Goal: Task Accomplishment & Management: Manage account settings

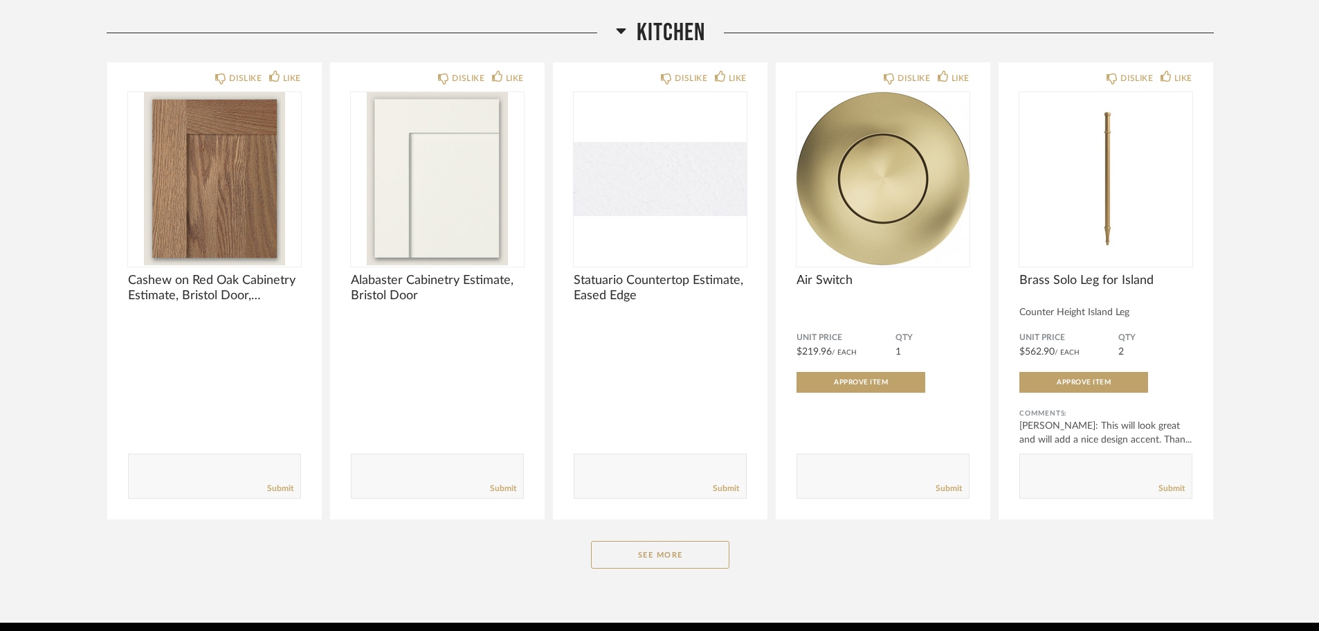
scroll to position [692, 0]
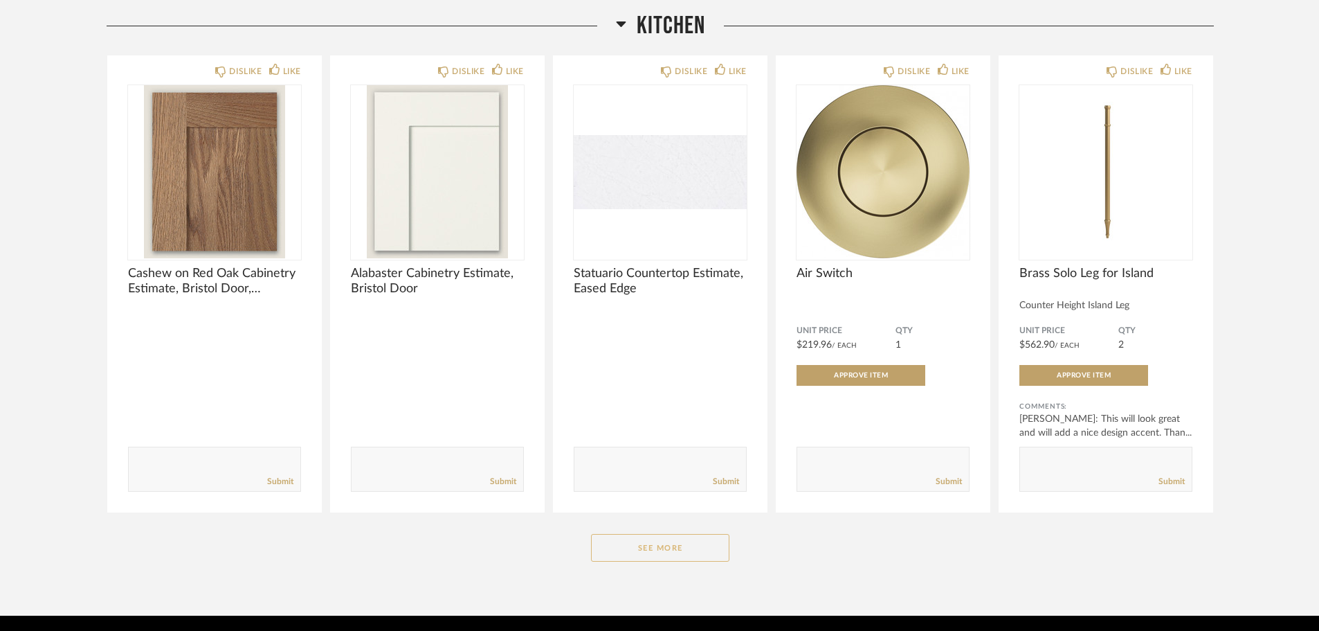
click at [643, 554] on button "See More" at bounding box center [660, 548] width 138 height 28
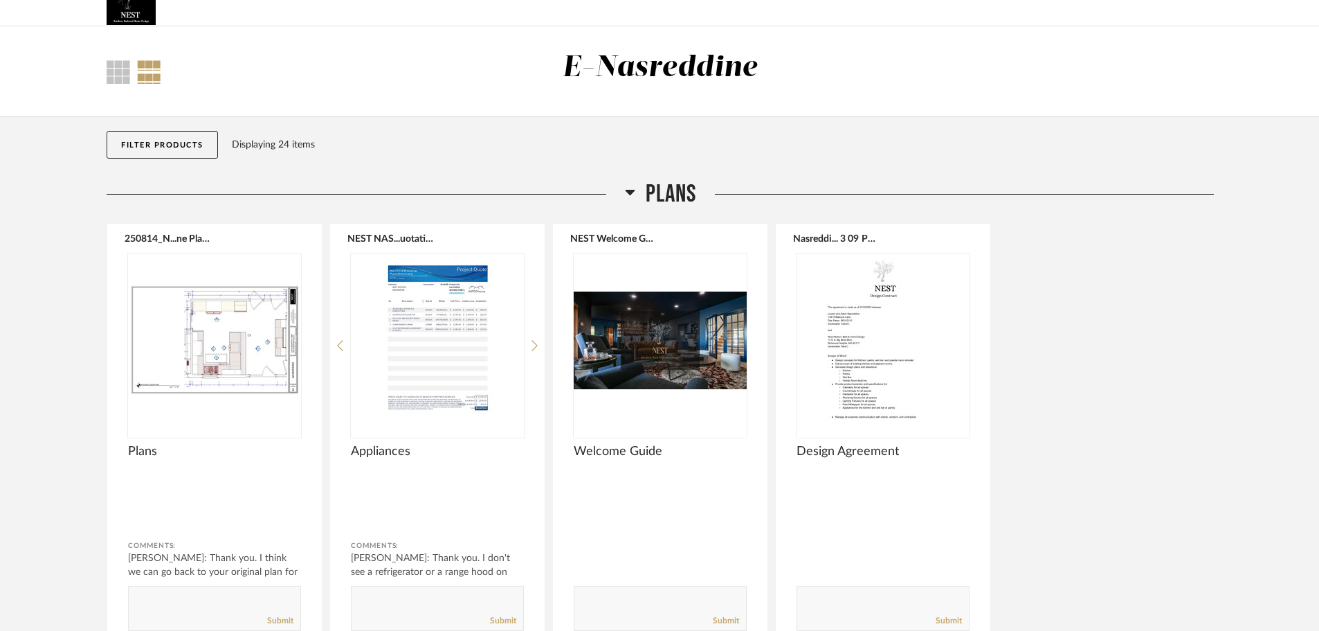
scroll to position [0, 0]
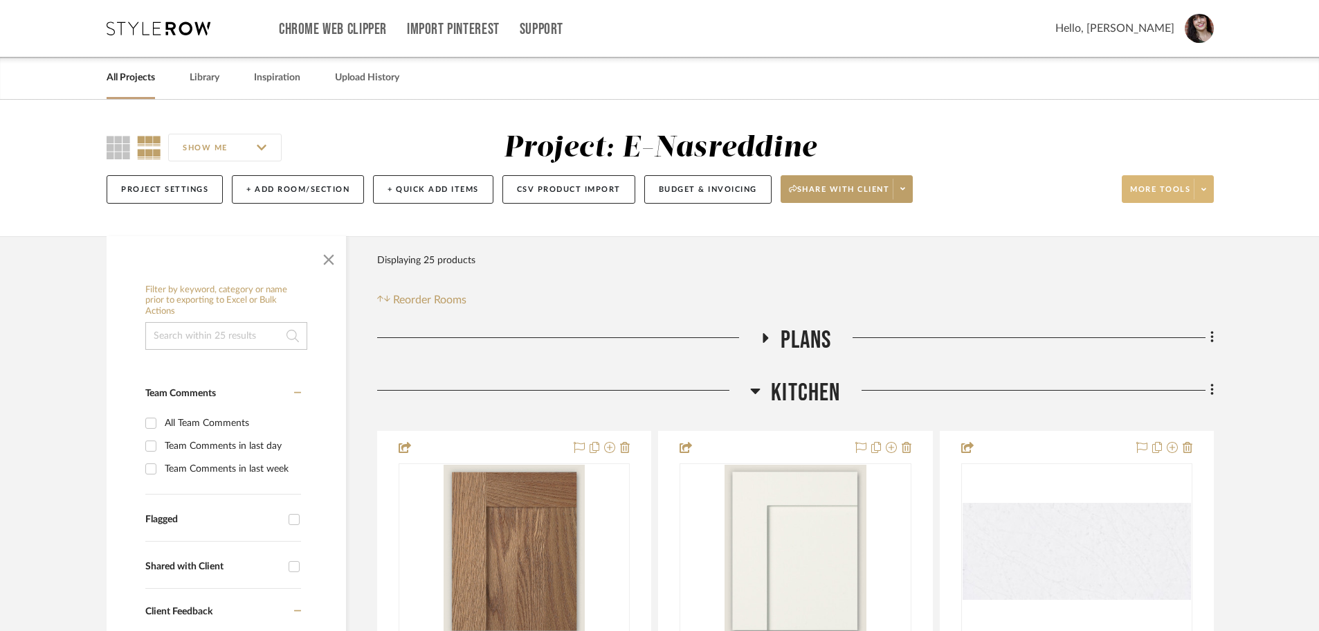
click at [1210, 180] on span at bounding box center [1203, 189] width 19 height 21
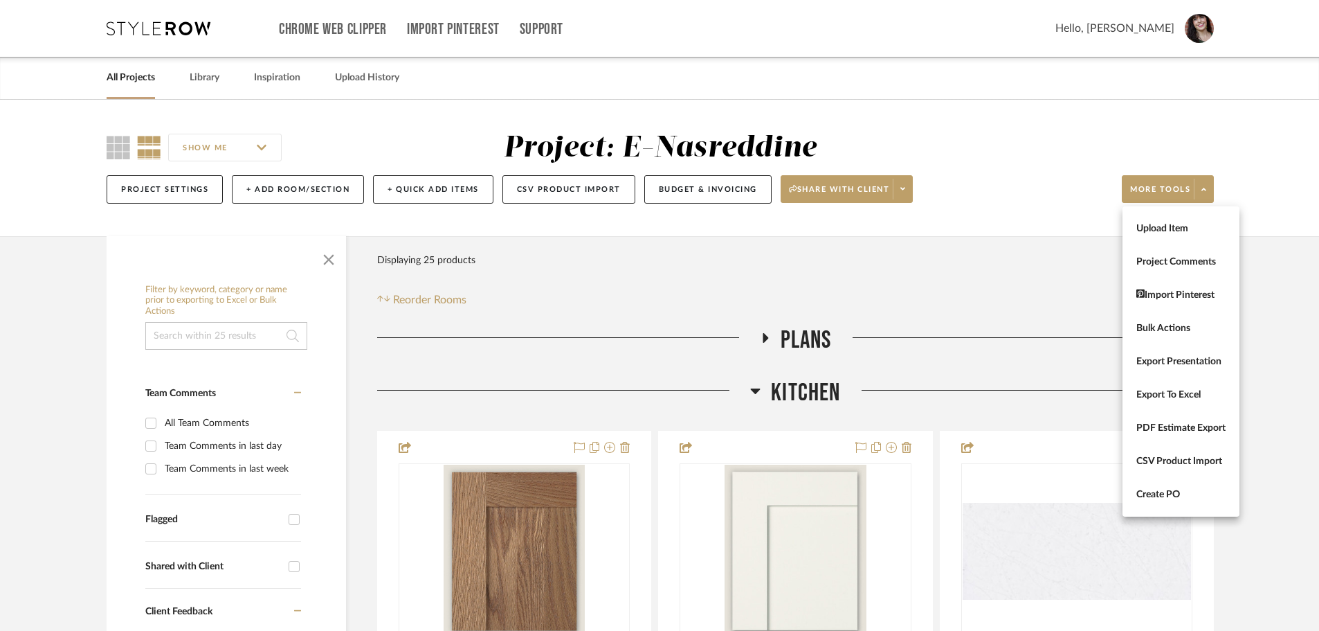
click at [909, 189] on div at bounding box center [659, 315] width 1319 height 631
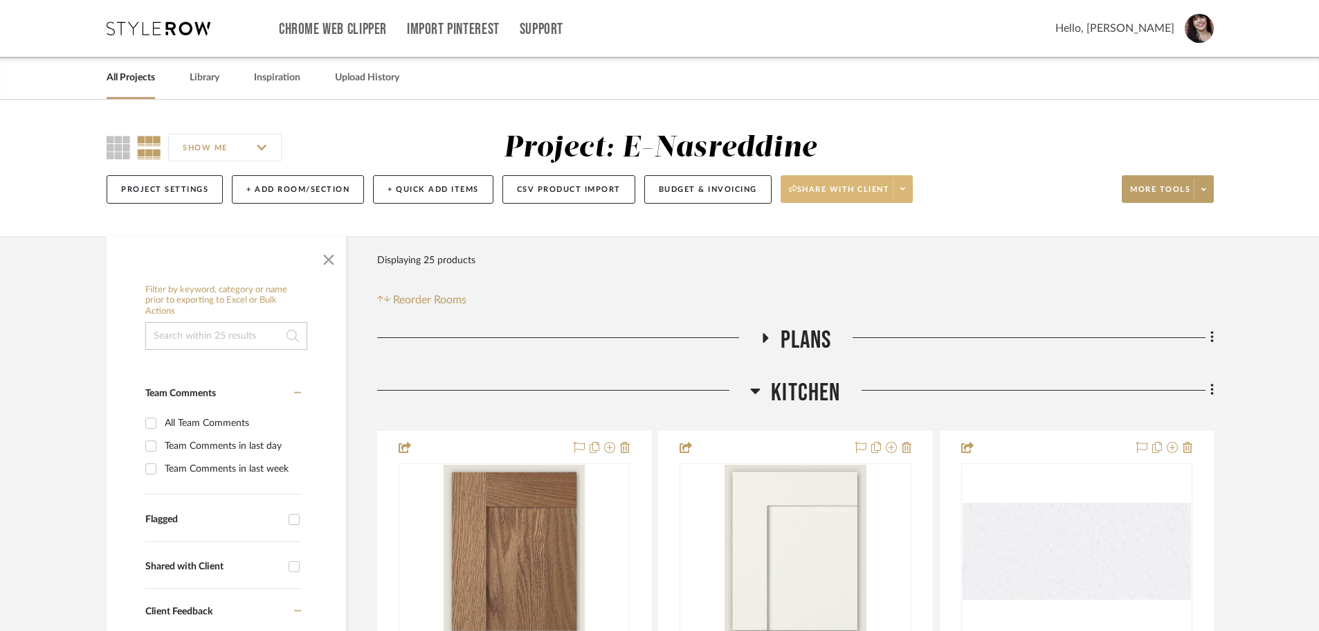
click at [909, 190] on span at bounding box center [902, 189] width 19 height 21
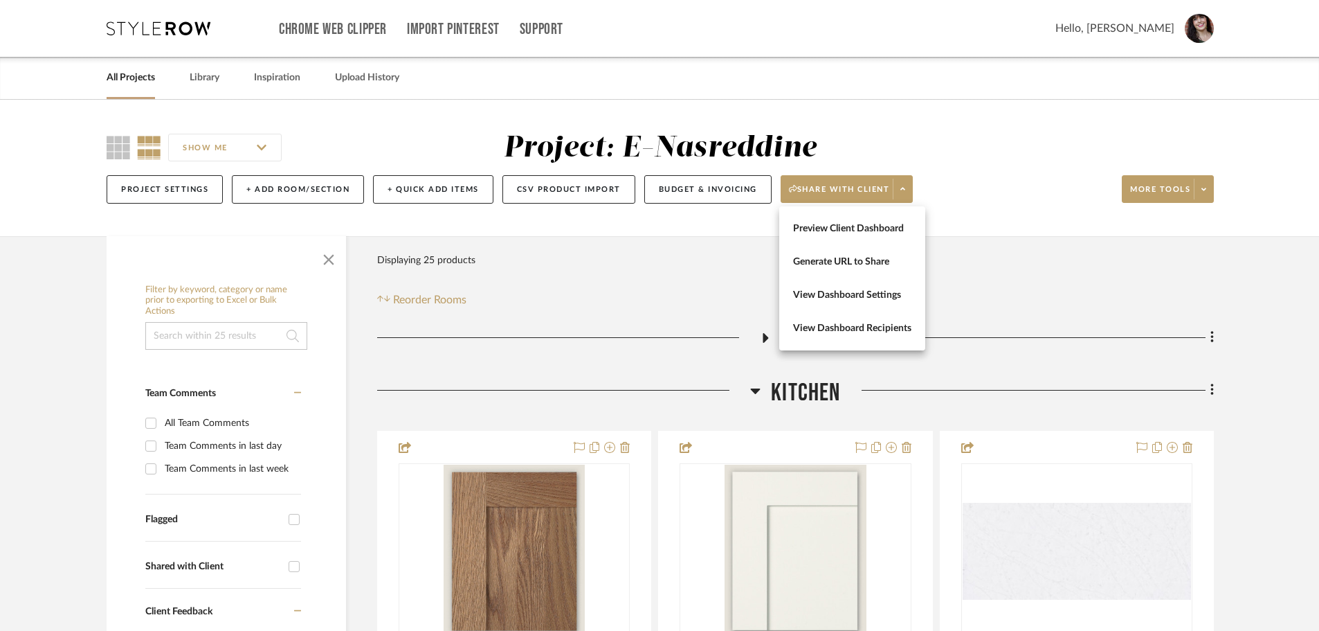
click at [735, 190] on div at bounding box center [659, 315] width 1319 height 631
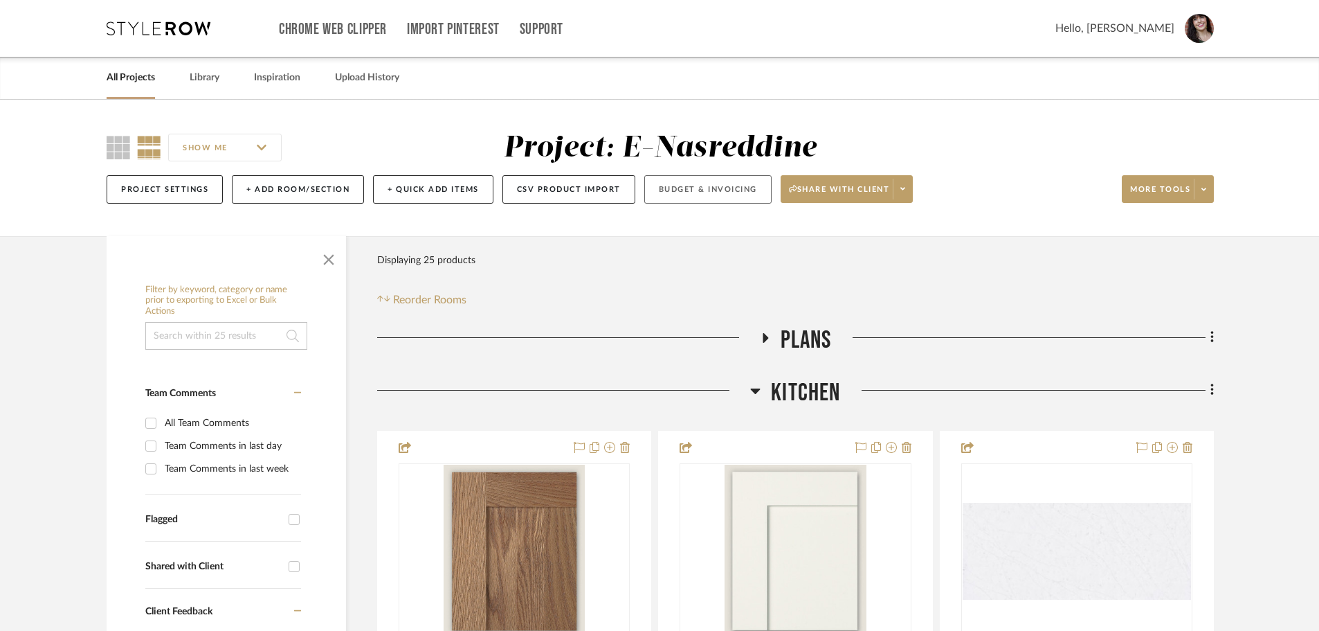
click at [727, 190] on button "Budget & Invoicing" at bounding box center [707, 189] width 127 height 28
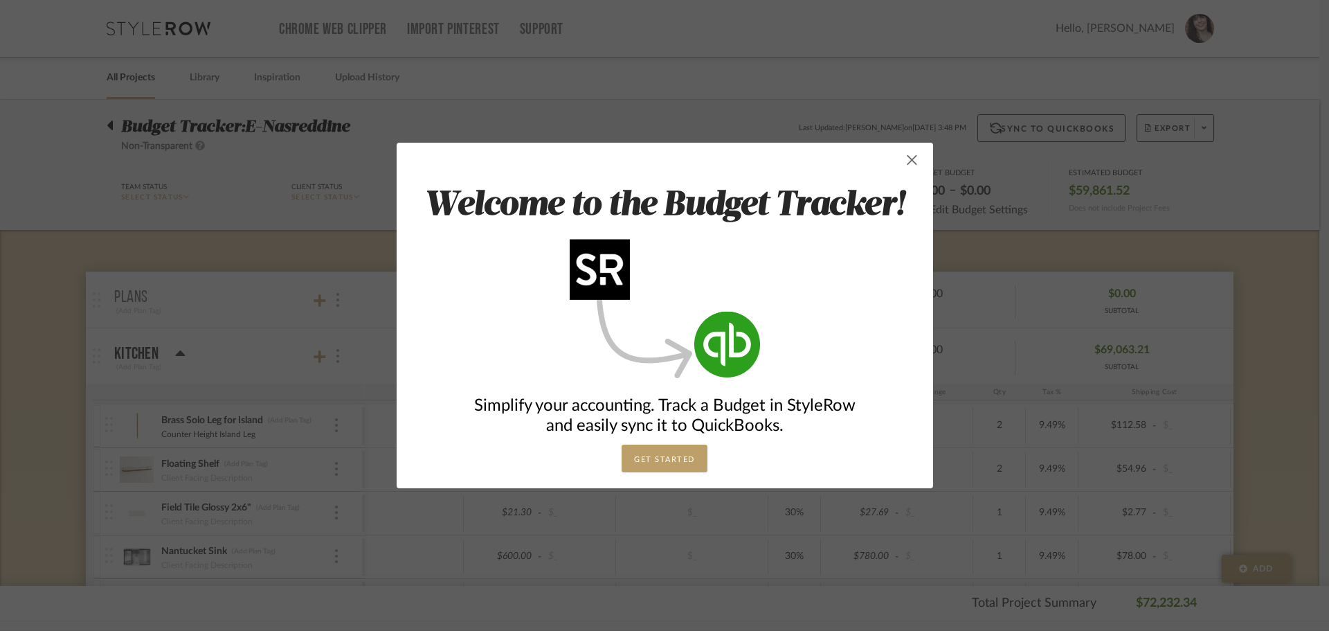
click at [907, 158] on span "button" at bounding box center [912, 160] width 28 height 28
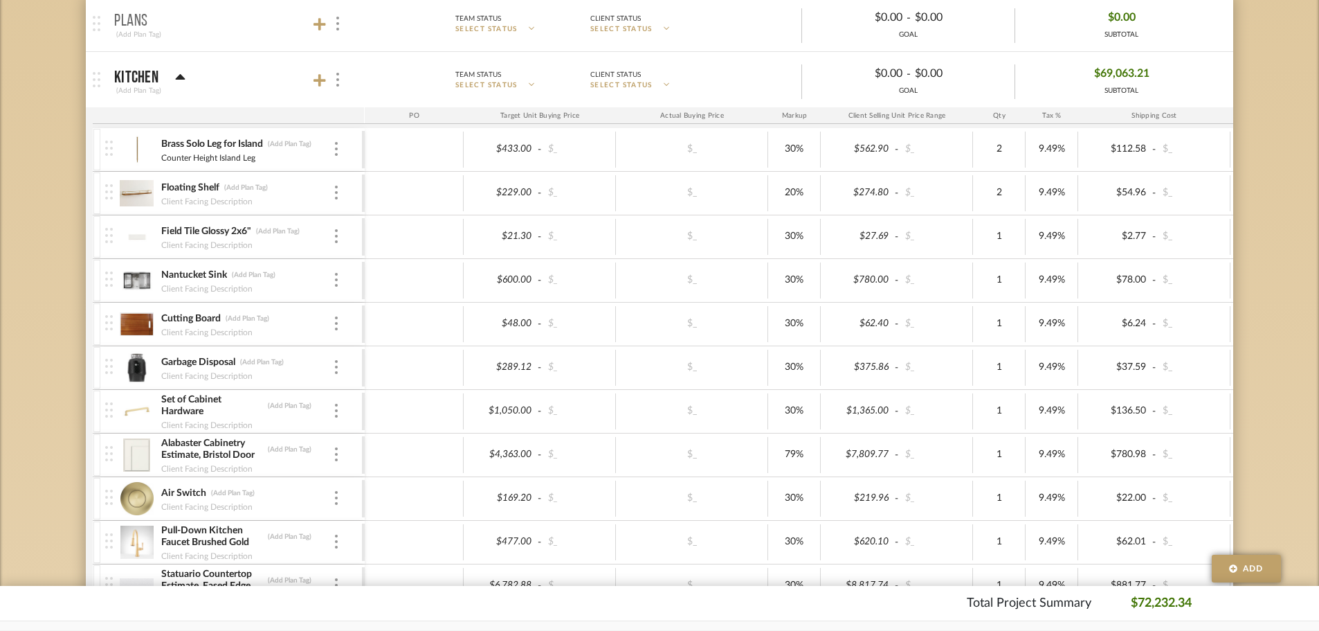
scroll to position [277, 0]
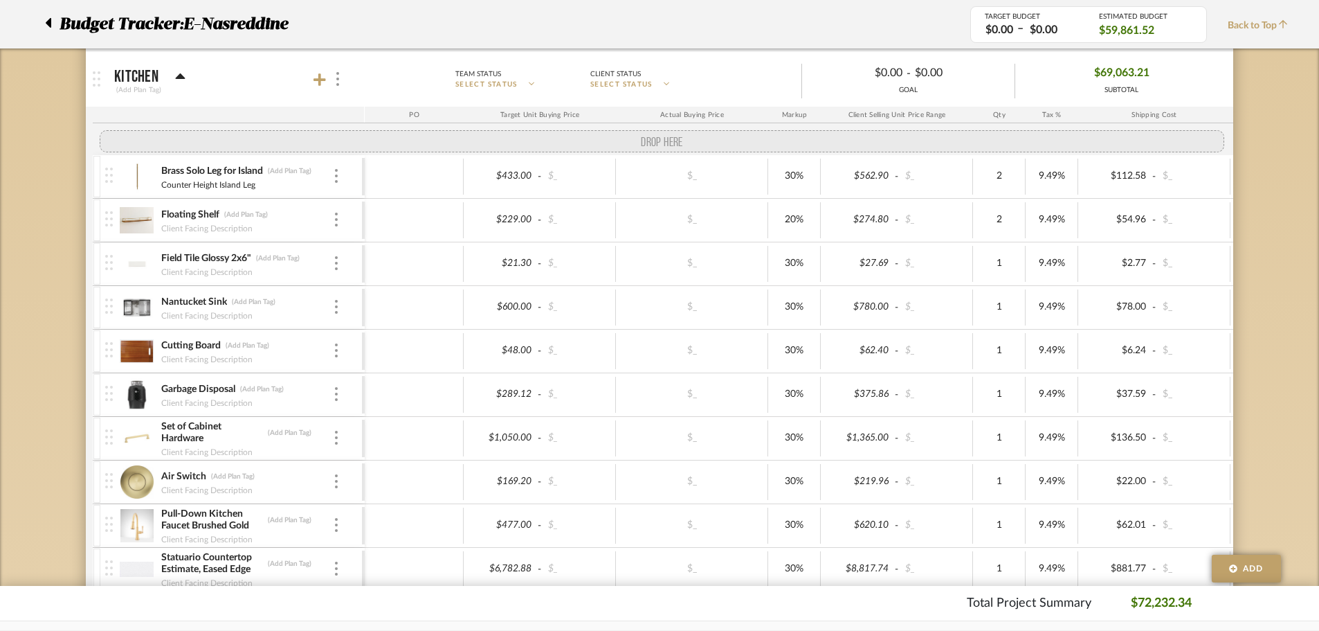
drag, startPoint x: 111, startPoint y: 453, endPoint x: 120, endPoint y: 132, distance: 321.9
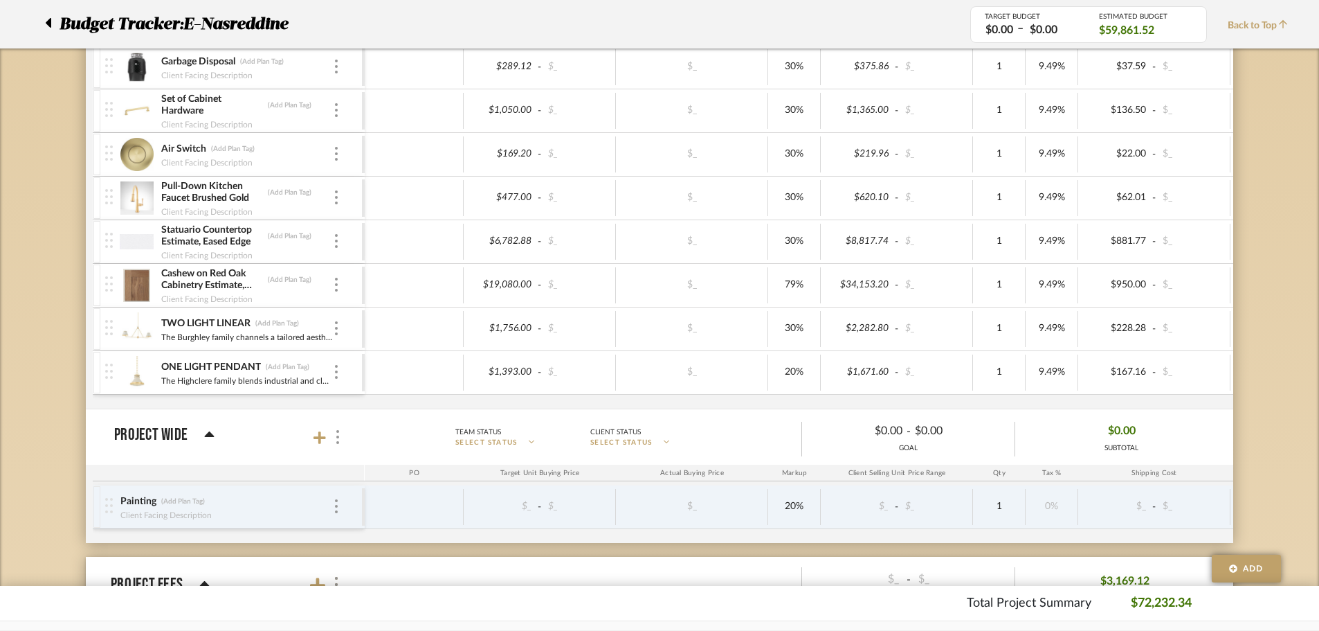
scroll to position [623, 0]
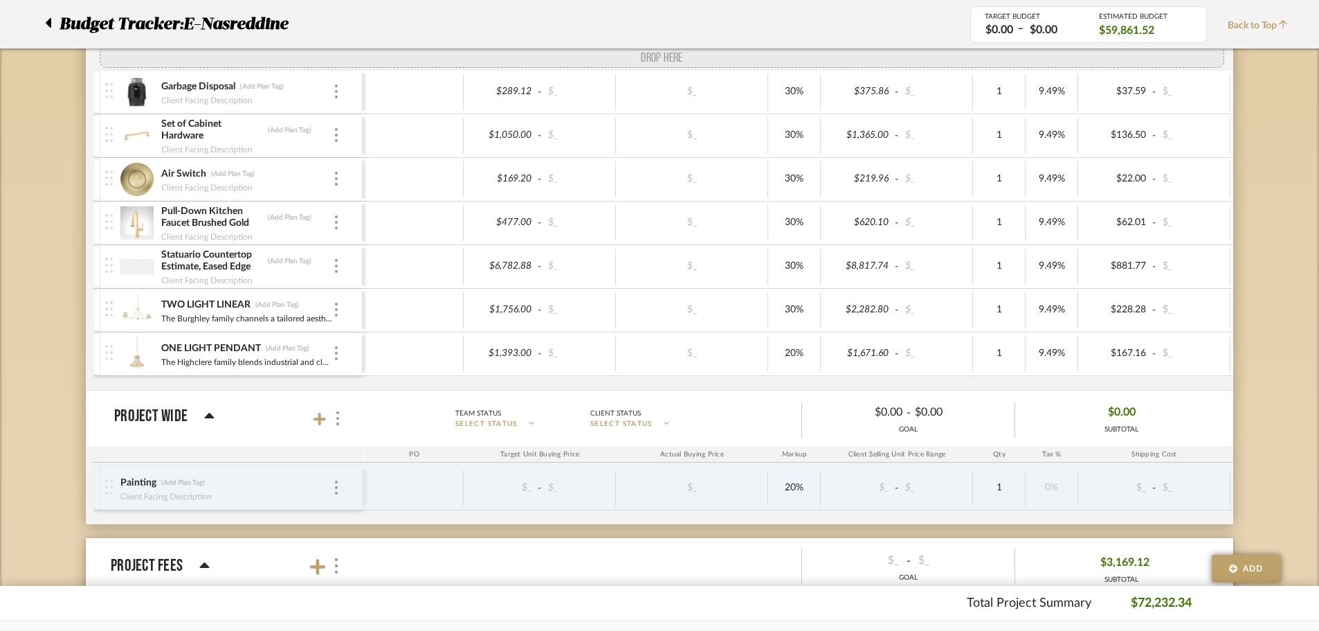
drag, startPoint x: 109, startPoint y: 294, endPoint x: 120, endPoint y: 69, distance: 225.9
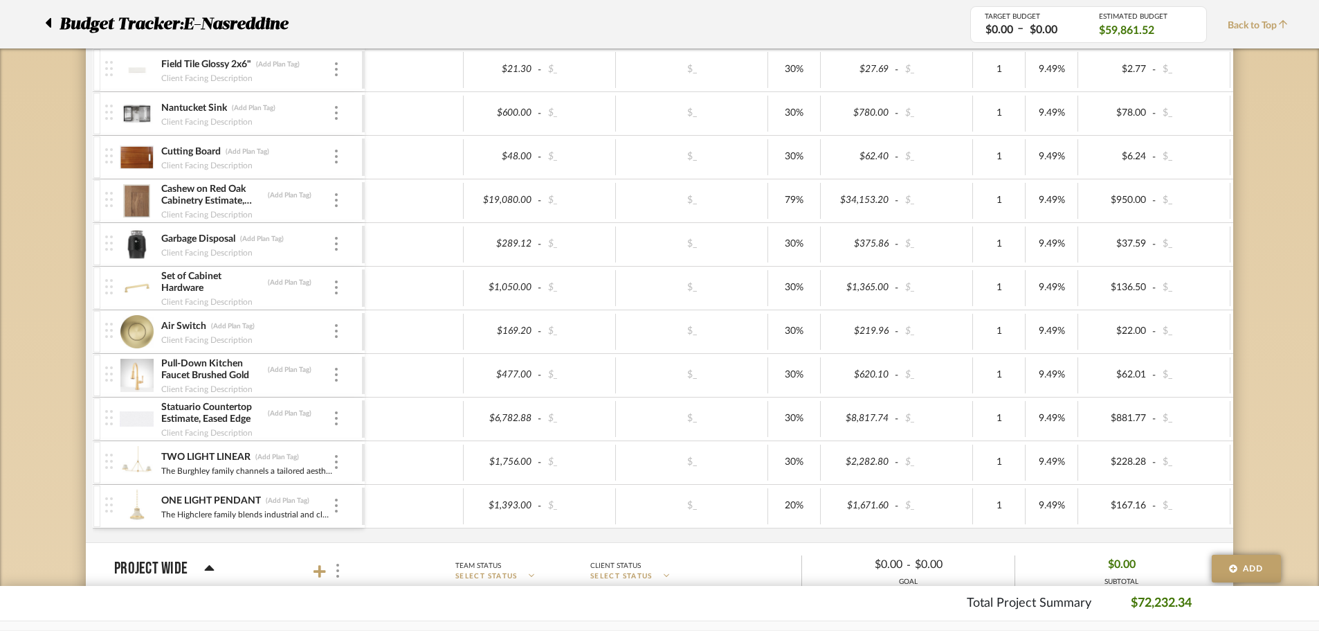
scroll to position [484, 0]
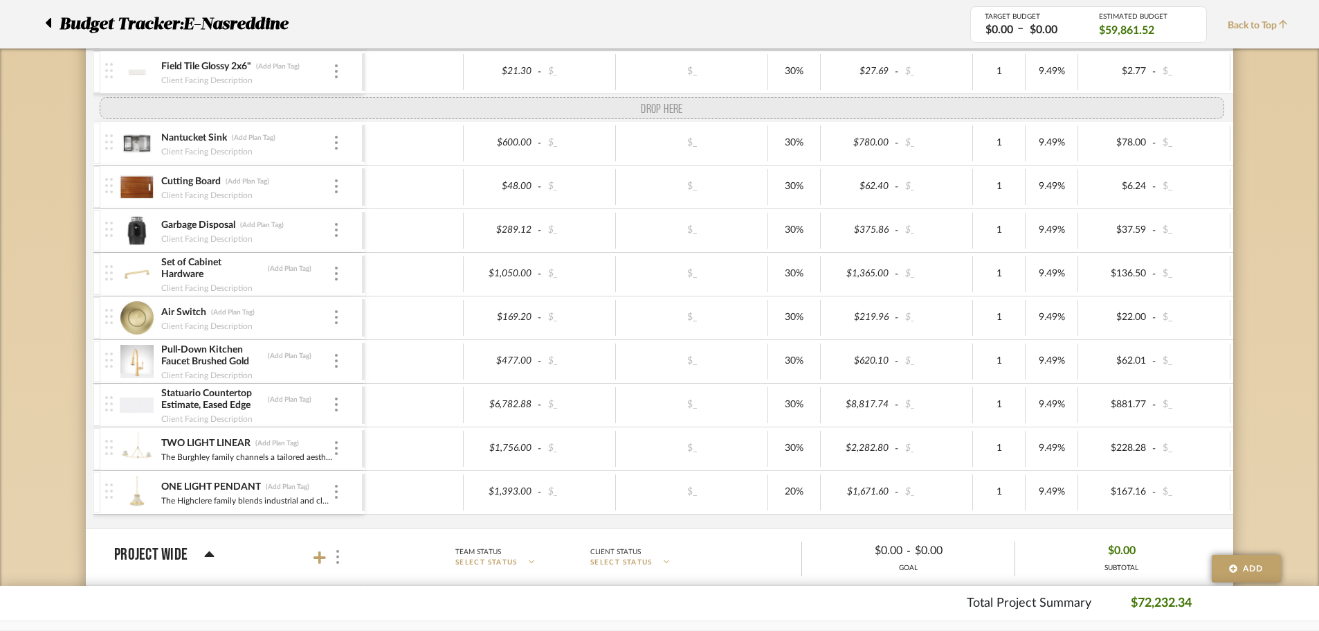
drag, startPoint x: 111, startPoint y: 200, endPoint x: 111, endPoint y: 95, distance: 105.2
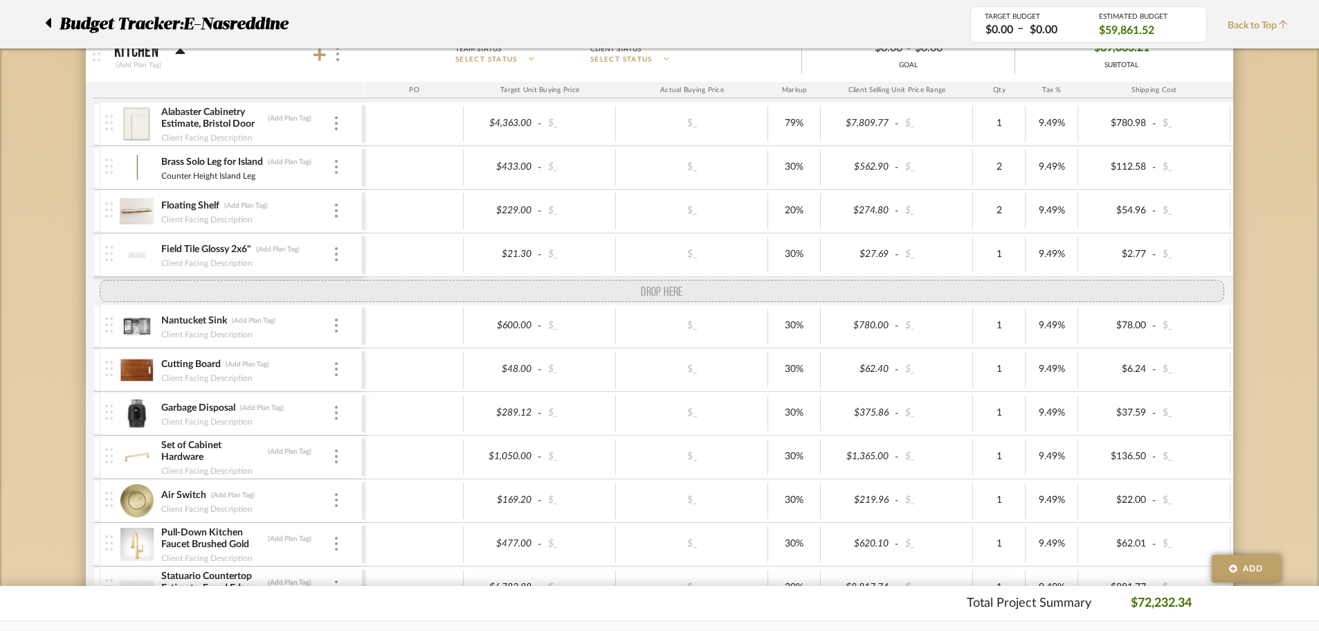
scroll to position [138, 0]
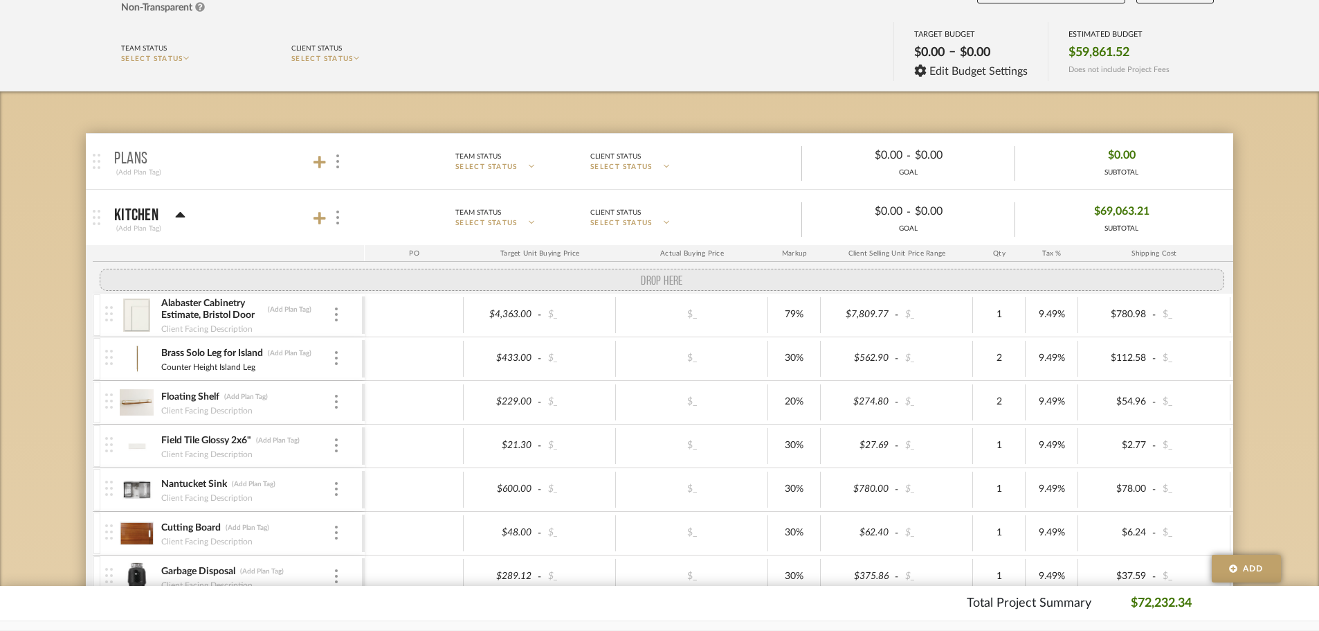
drag, startPoint x: 109, startPoint y: 470, endPoint x: 100, endPoint y: 265, distance: 205.1
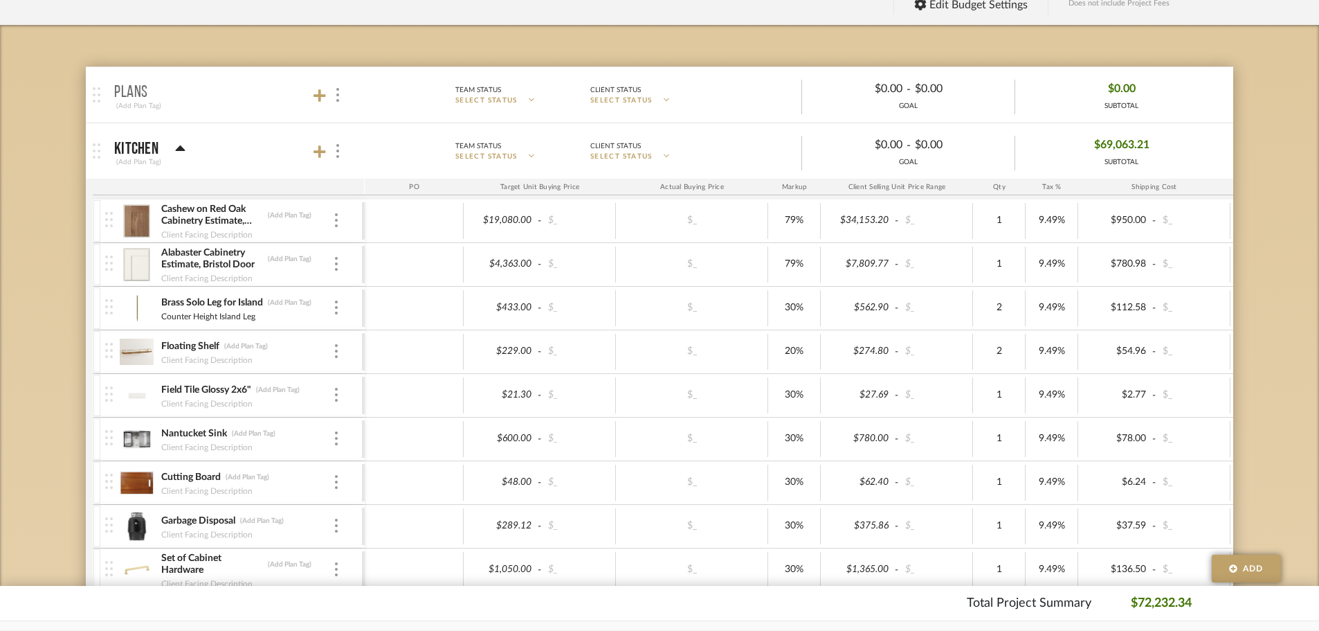
scroll to position [208, 0]
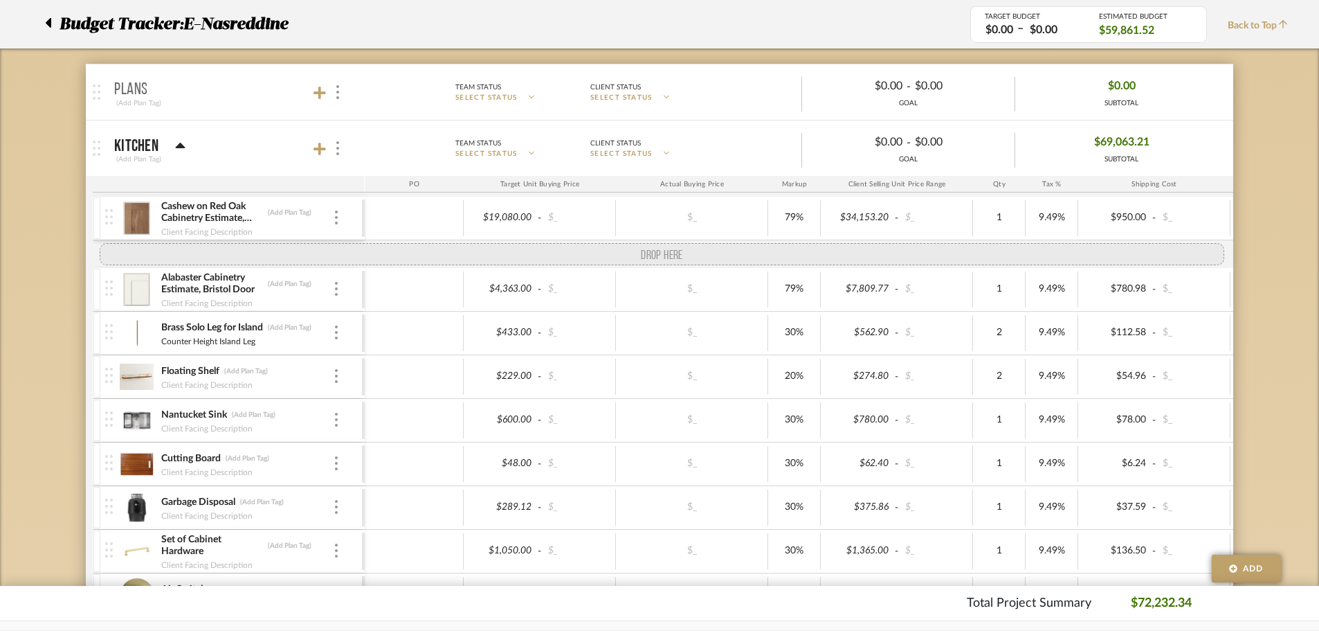
drag, startPoint x: 108, startPoint y: 399, endPoint x: 111, endPoint y: 282, distance: 117.0
click at [111, 284] on img at bounding box center [109, 287] width 8 height 15
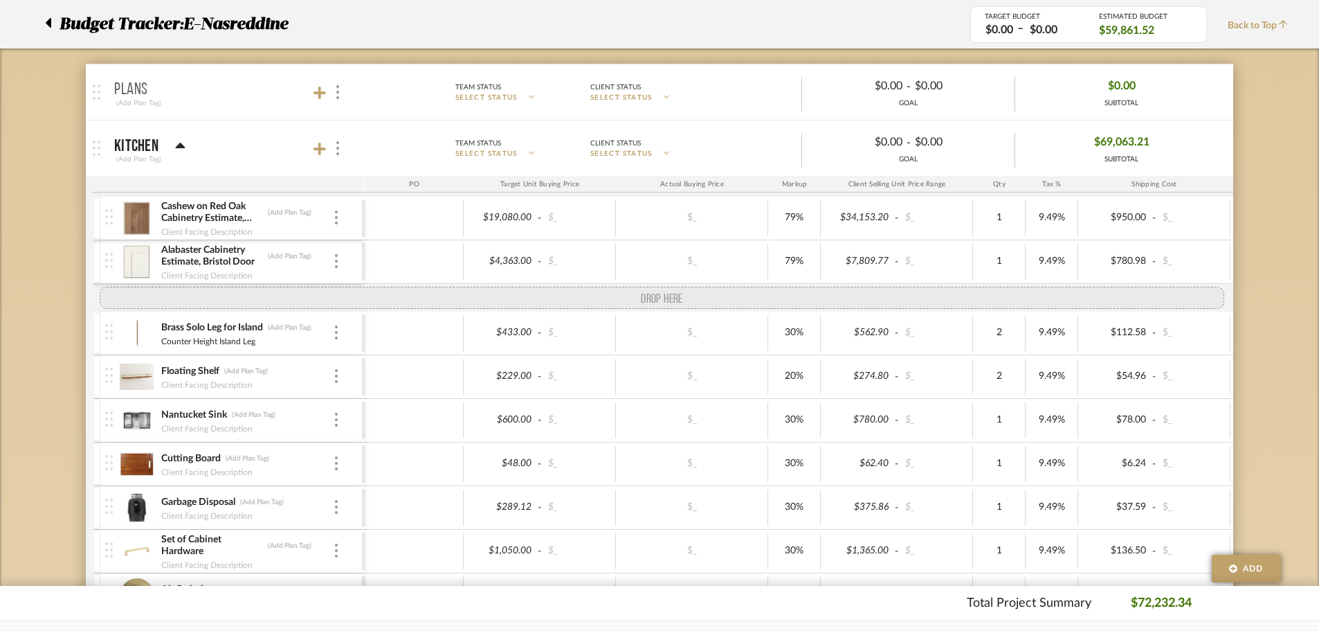
drag, startPoint x: 110, startPoint y: 263, endPoint x: 105, endPoint y: 291, distance: 28.9
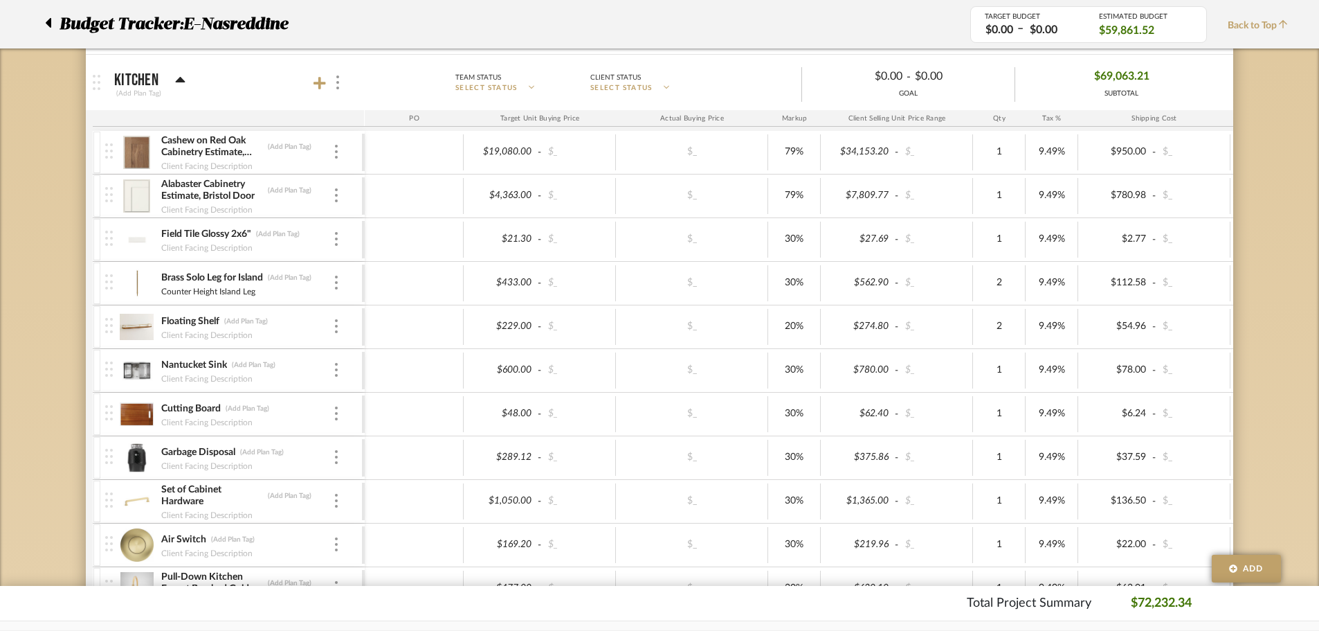
scroll to position [277, 0]
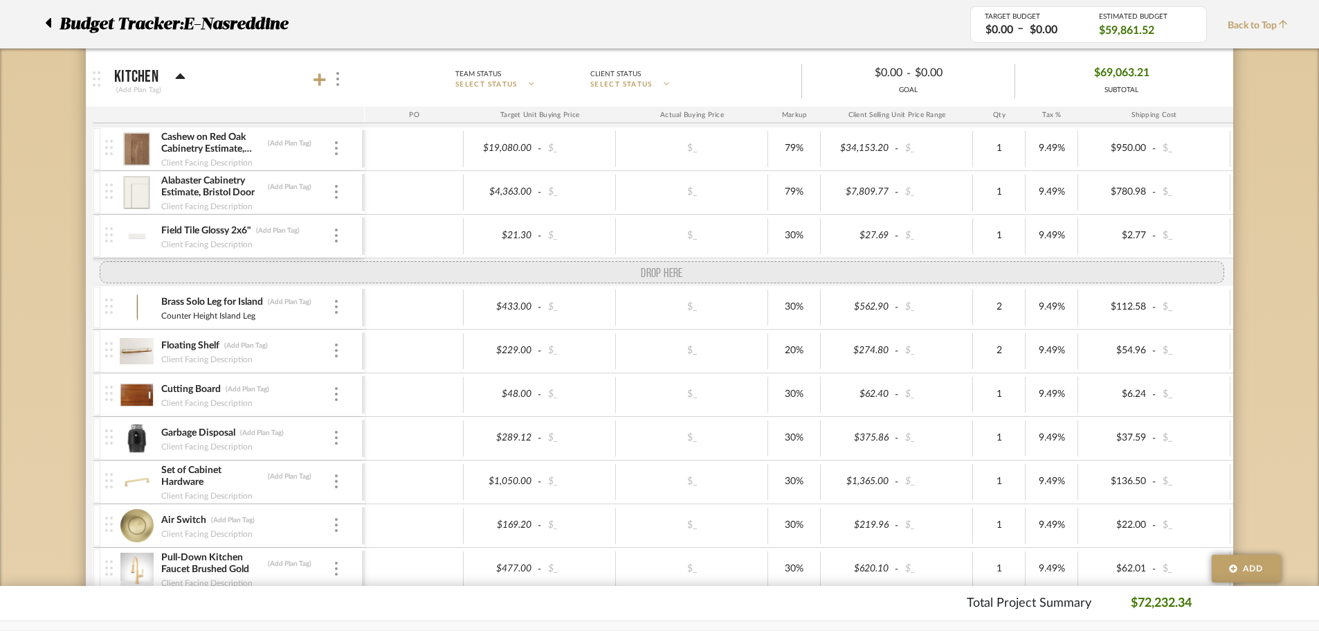
drag, startPoint x: 112, startPoint y: 368, endPoint x: 111, endPoint y: 280, distance: 87.2
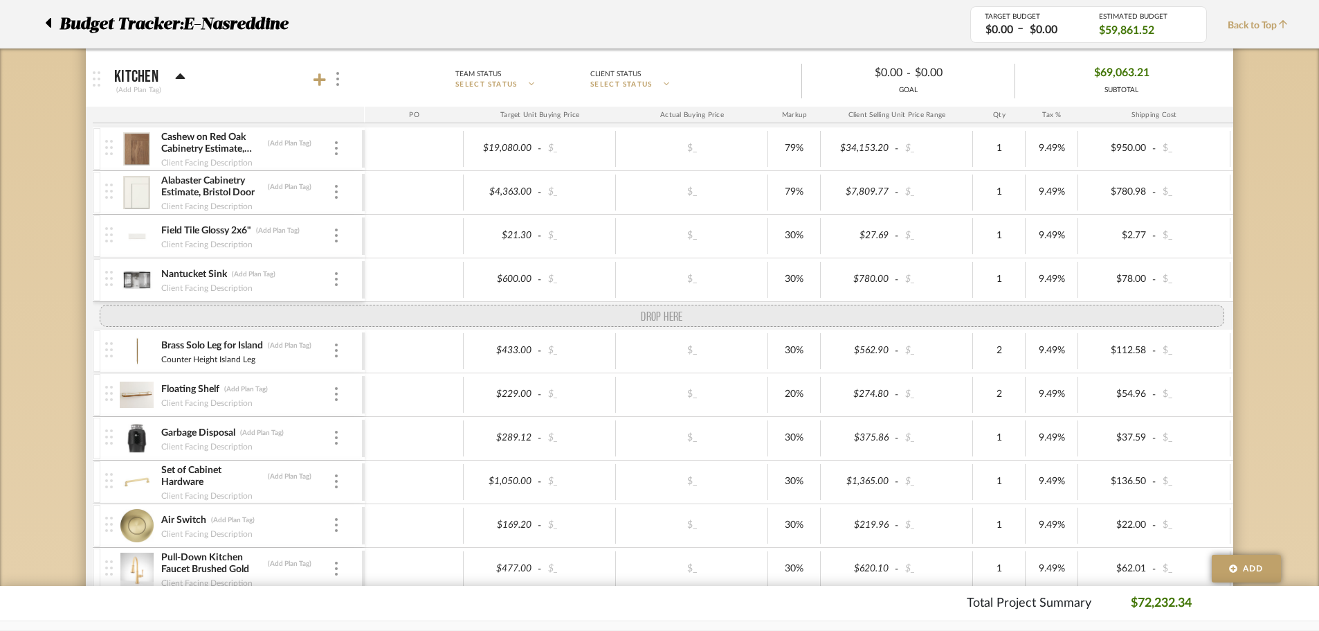
drag, startPoint x: 114, startPoint y: 412, endPoint x: 110, endPoint y: 320, distance: 91.4
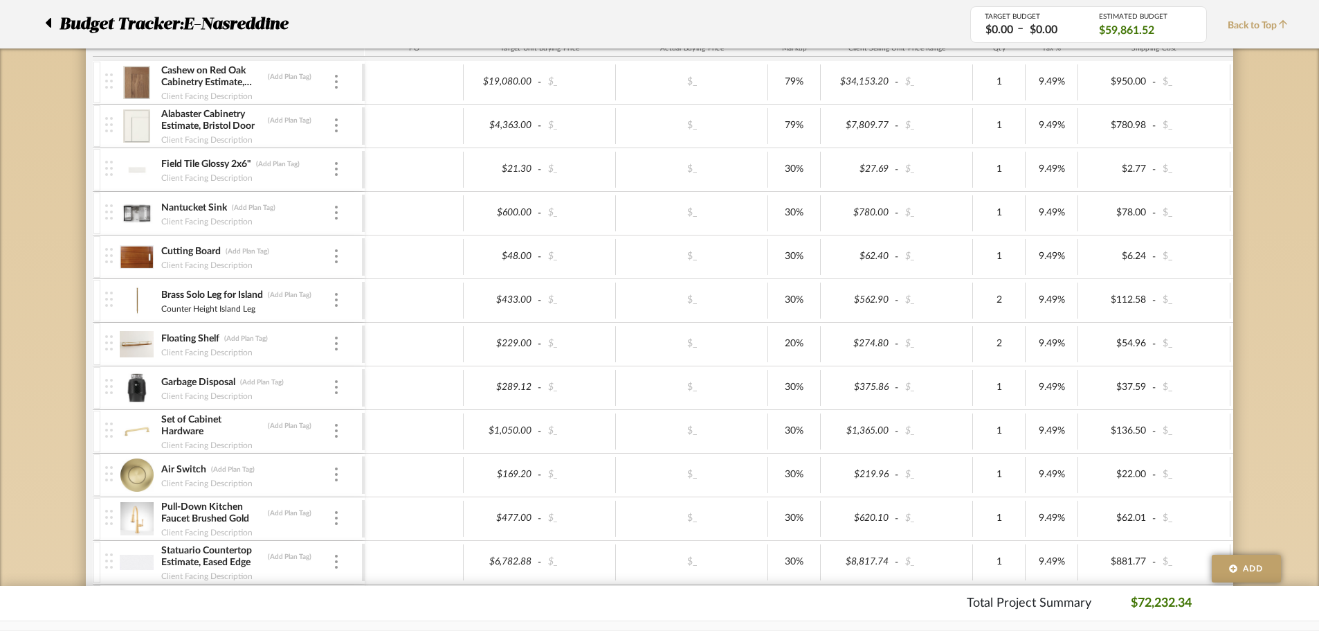
scroll to position [346, 0]
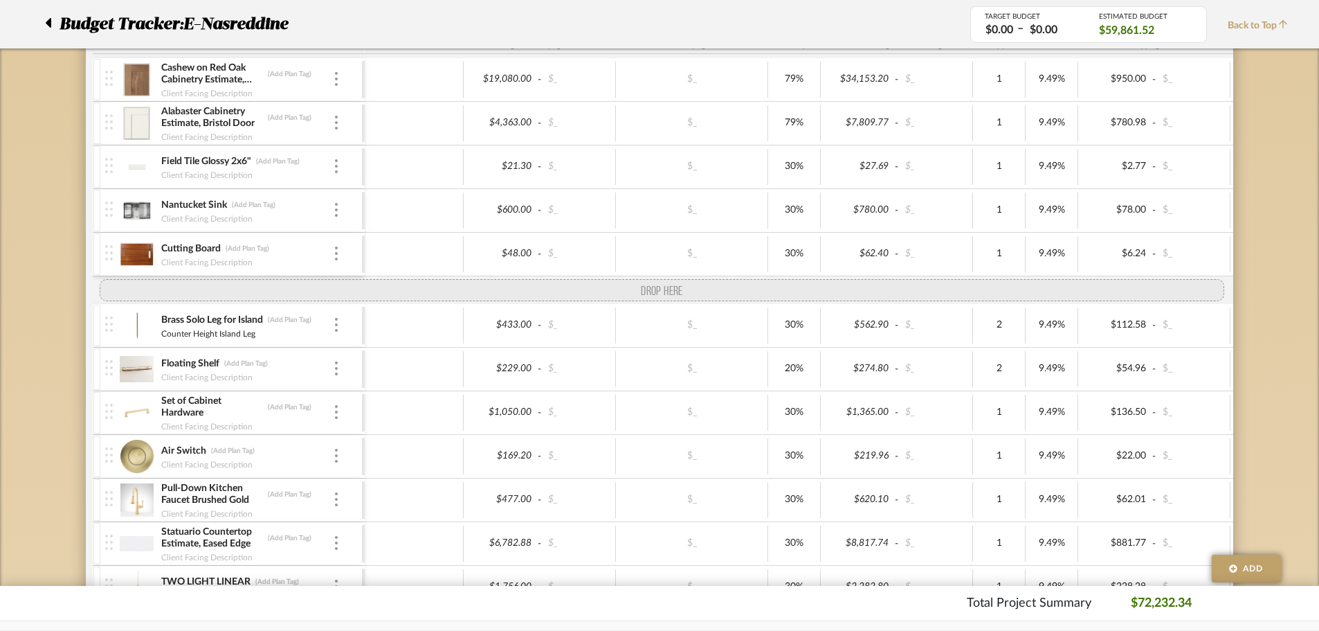
drag, startPoint x: 109, startPoint y: 388, endPoint x: 109, endPoint y: 291, distance: 96.9
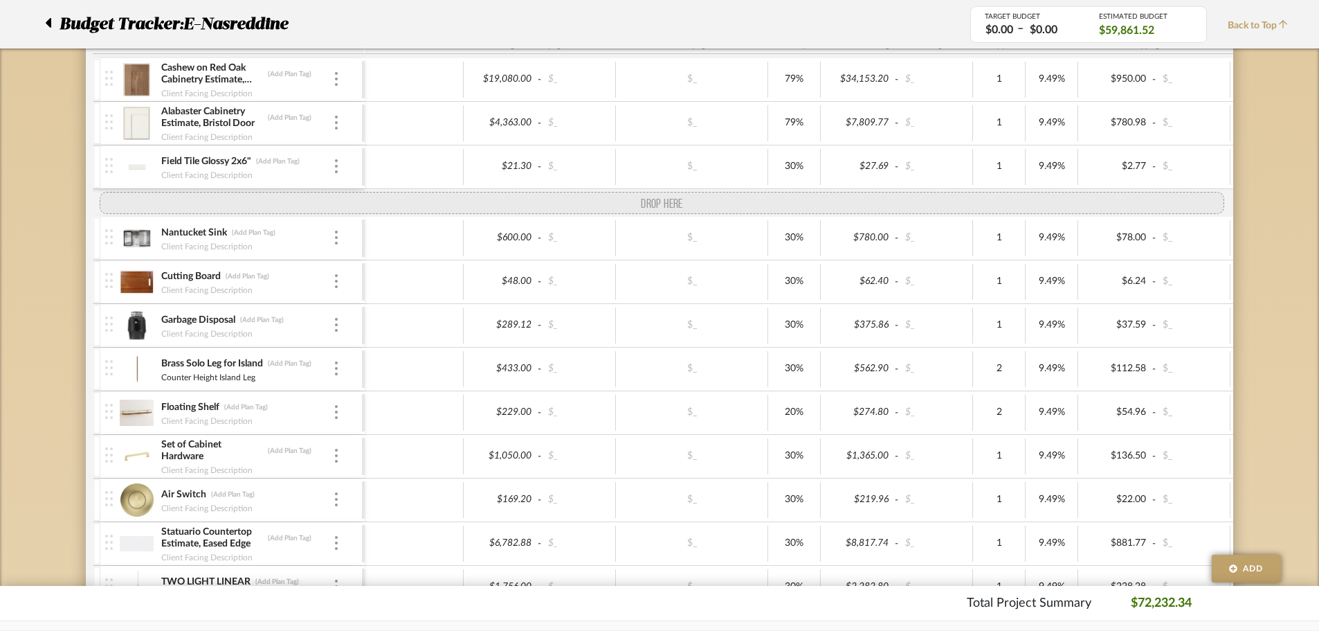
drag, startPoint x: 109, startPoint y: 520, endPoint x: 112, endPoint y: 195, distance: 325.3
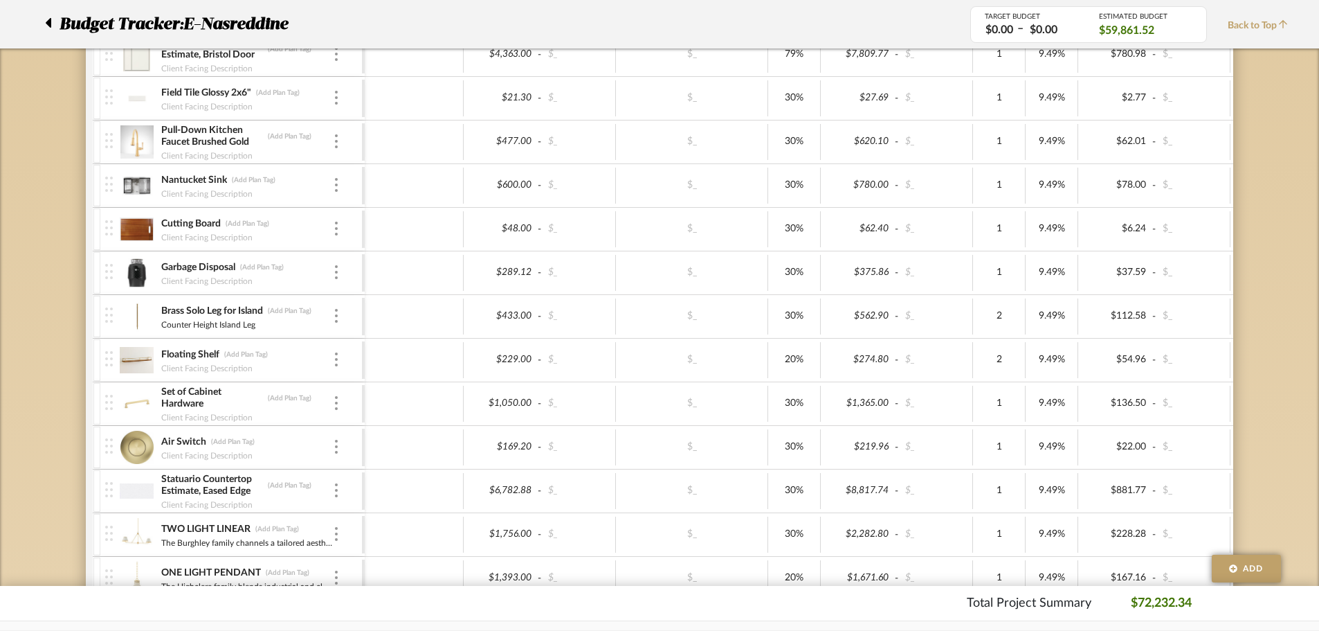
scroll to position [415, 0]
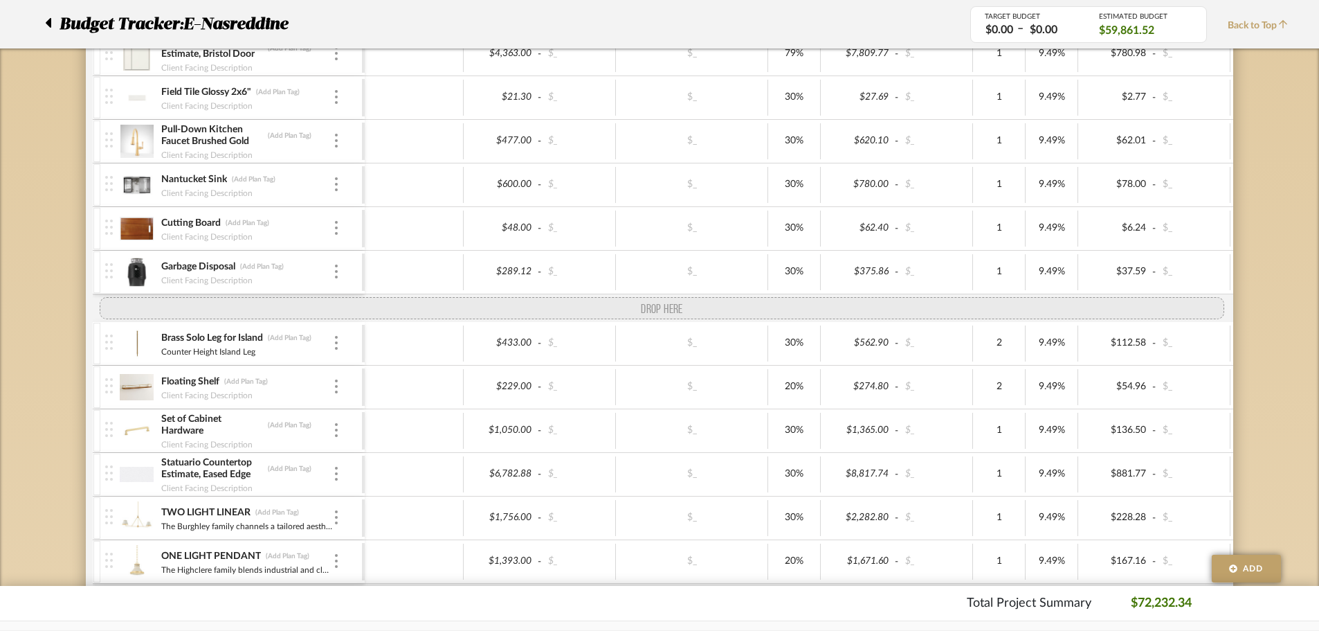
drag, startPoint x: 114, startPoint y: 455, endPoint x: 100, endPoint y: 296, distance: 160.5
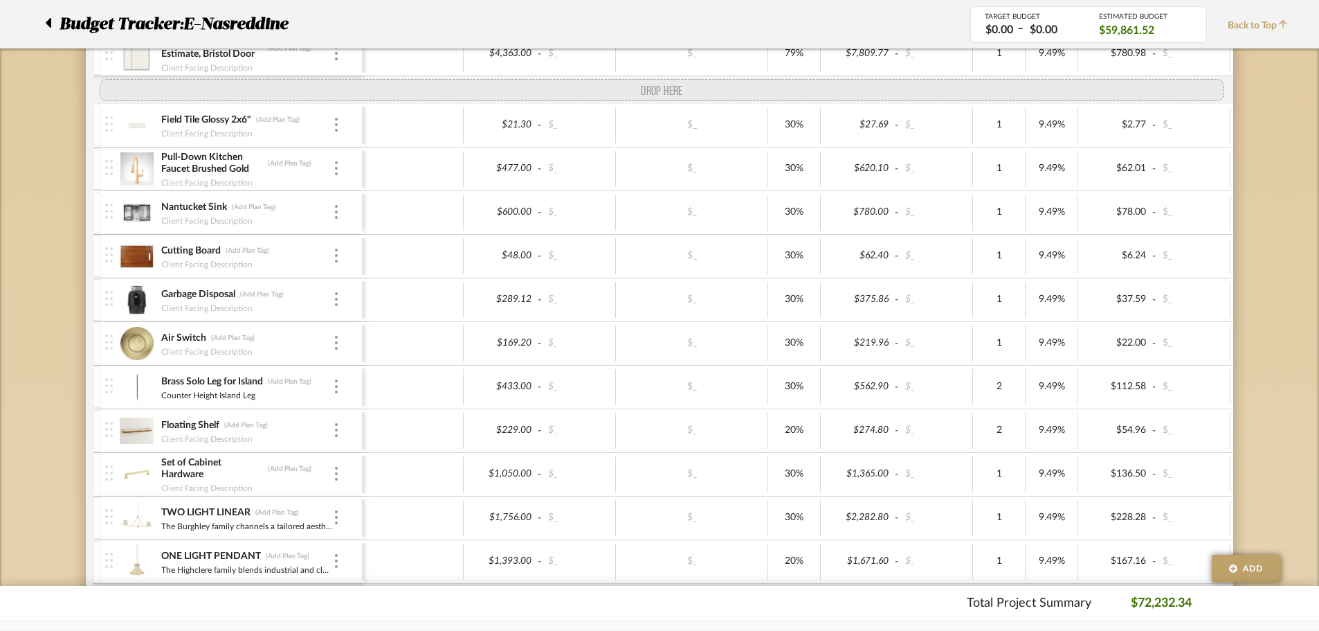
drag, startPoint x: 108, startPoint y: 490, endPoint x: 97, endPoint y: 89, distance: 401.6
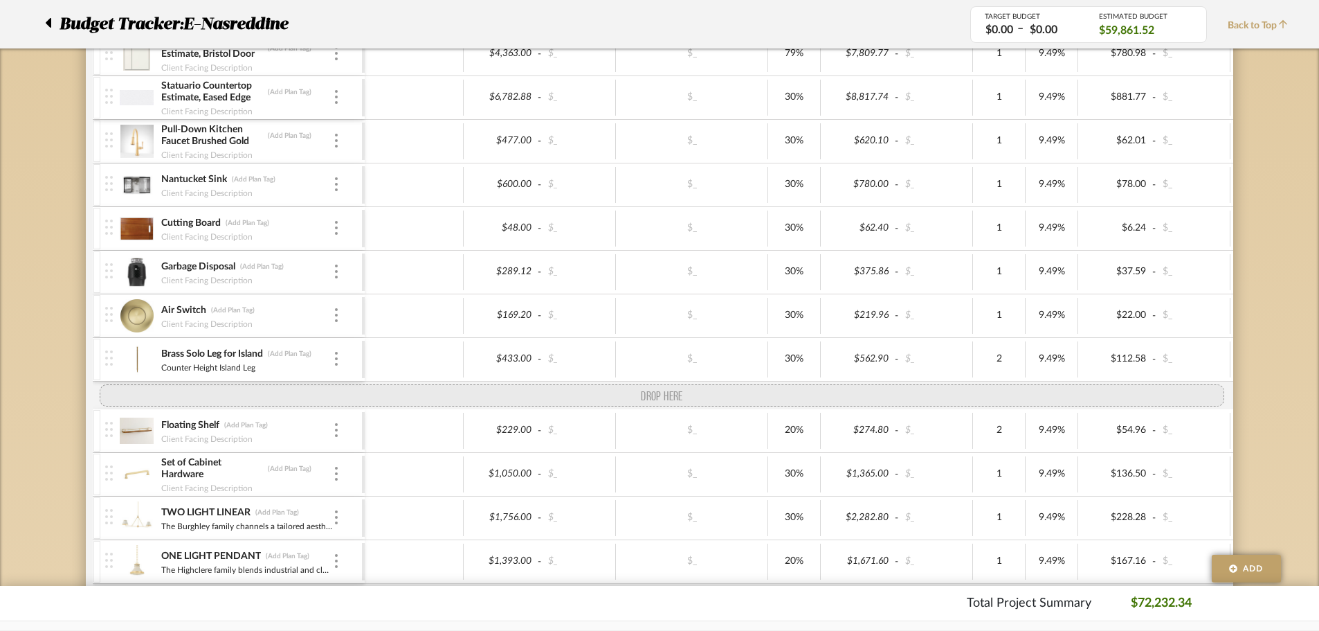
drag, startPoint x: 103, startPoint y: 120, endPoint x: 125, endPoint y: 379, distance: 260.4
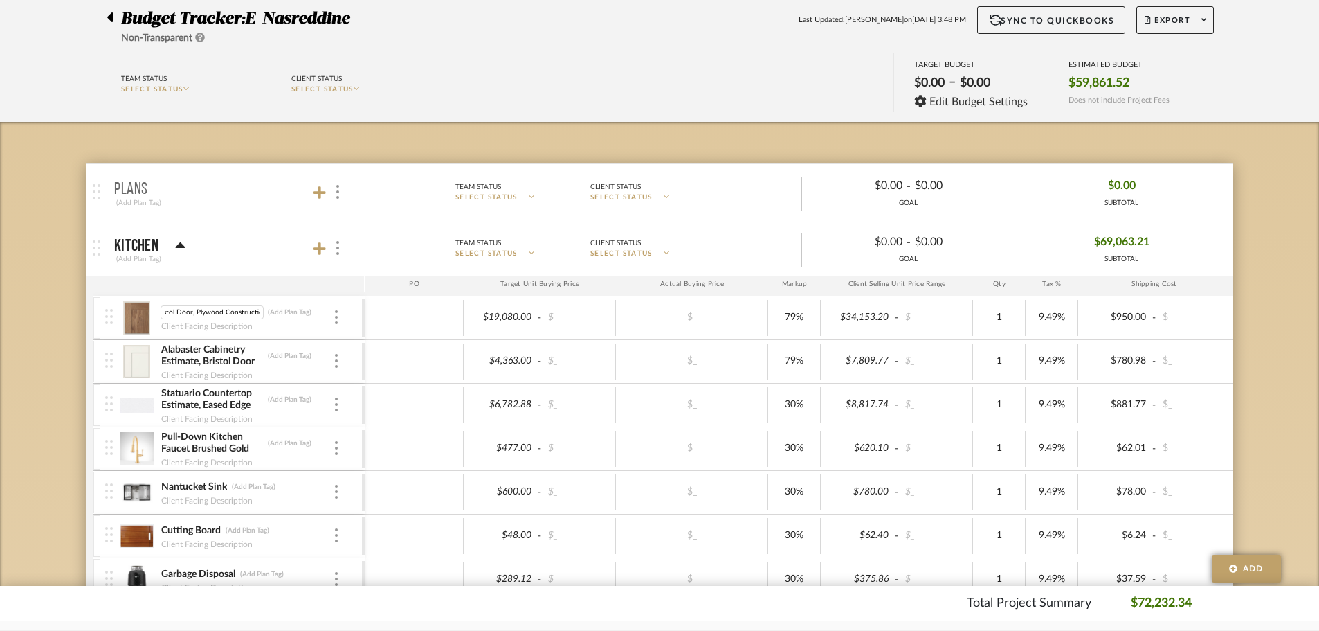
scroll to position [138, 0]
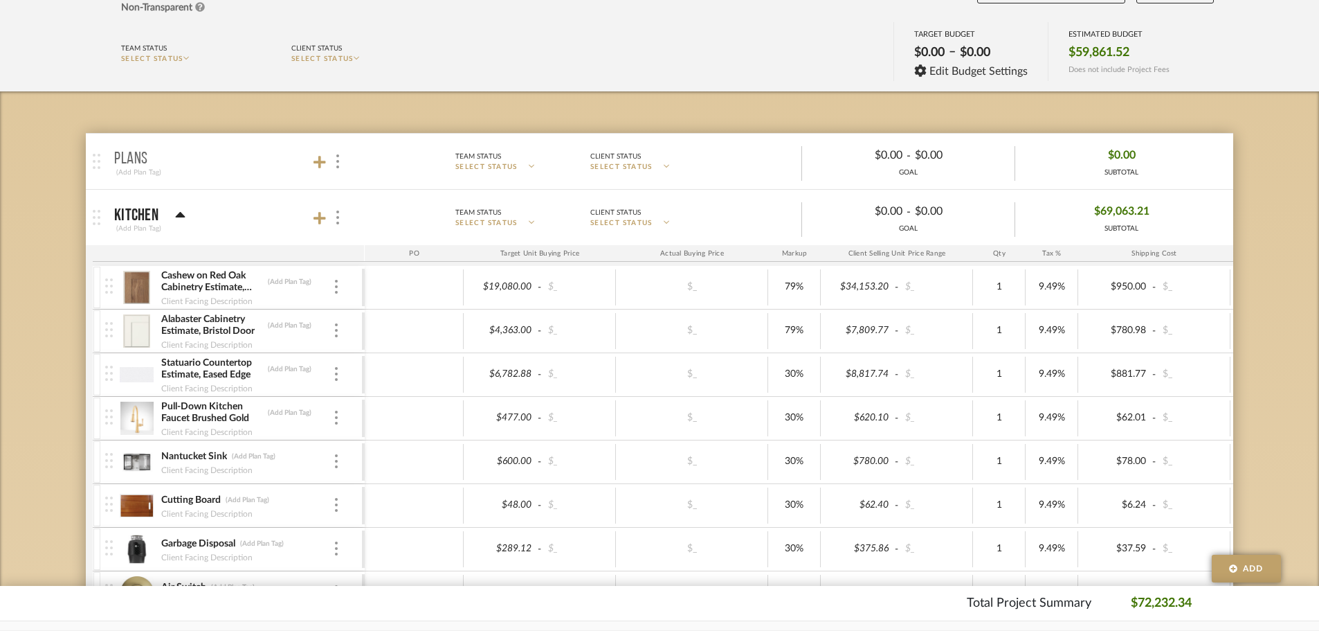
click at [136, 288] on img at bounding box center [137, 287] width 34 height 33
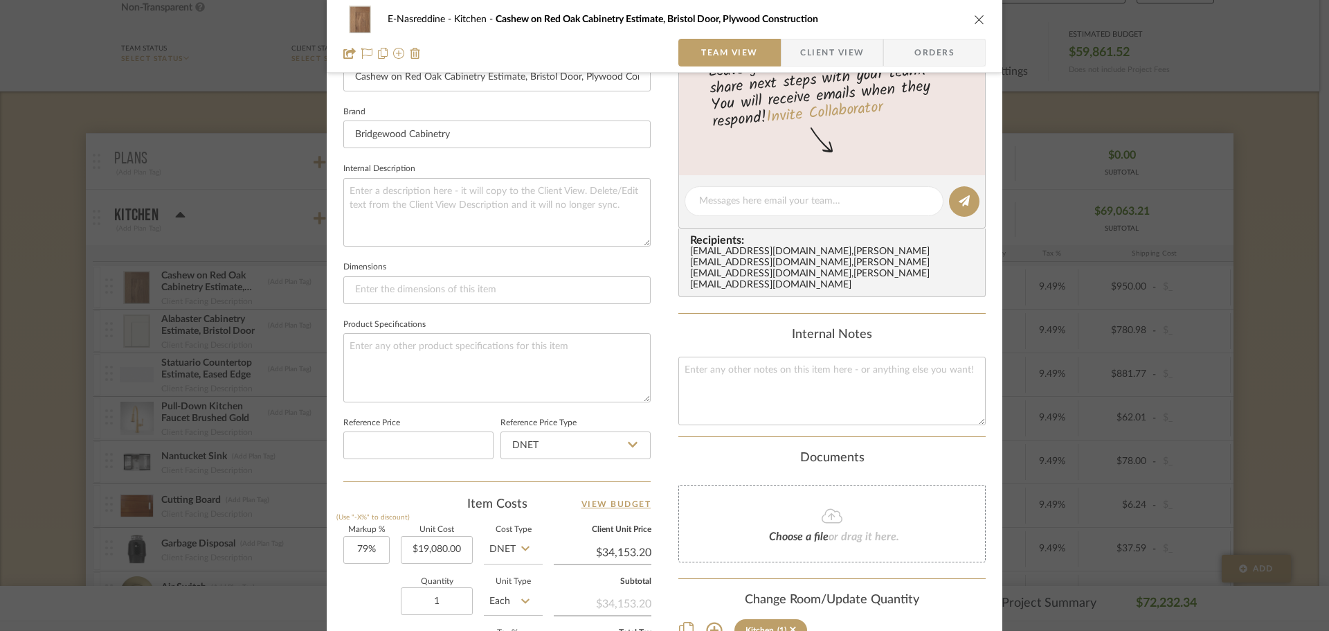
scroll to position [484, 0]
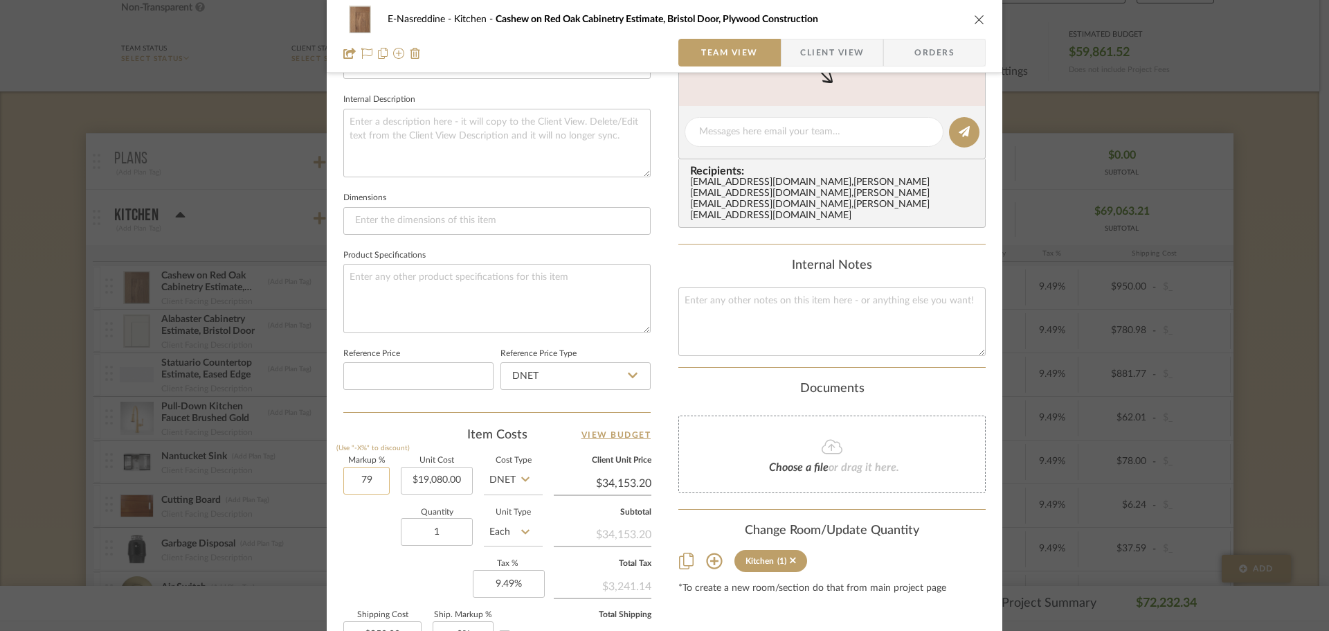
click at [372, 480] on input "79" at bounding box center [366, 480] width 46 height 28
type input "69%"
click at [363, 516] on div "Quantity 1 Unit Type Each" at bounding box center [442, 533] width 199 height 49
type input "$32,245.20"
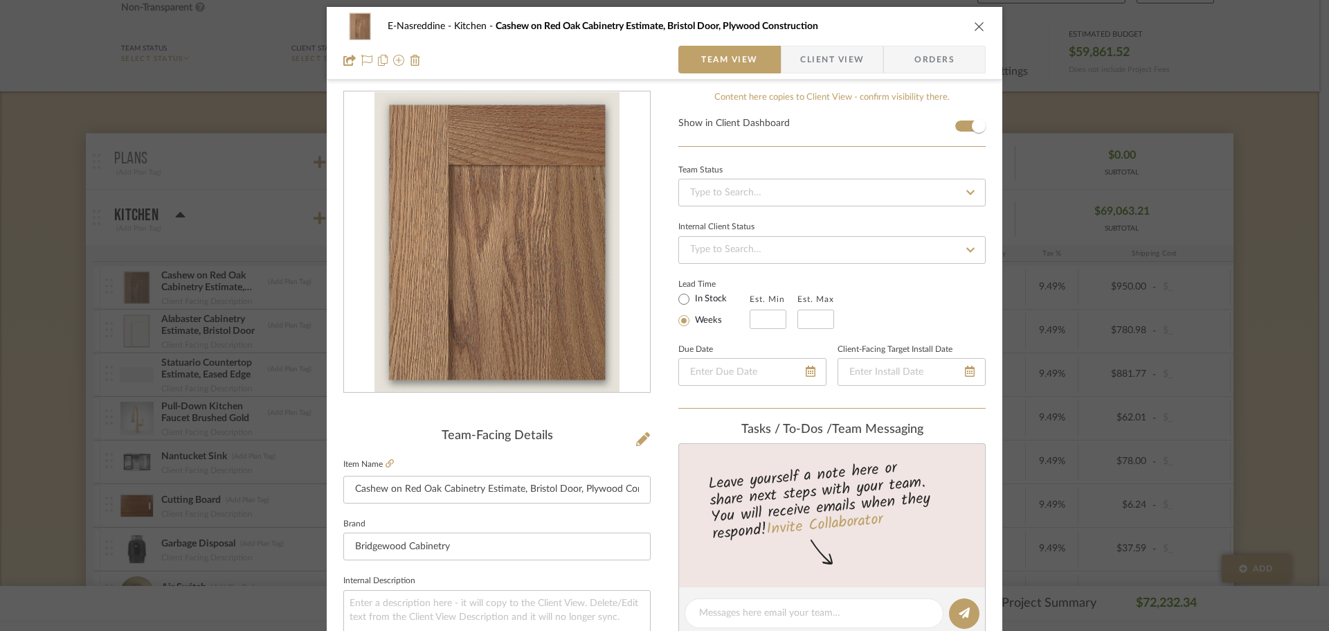
scroll to position [0, 0]
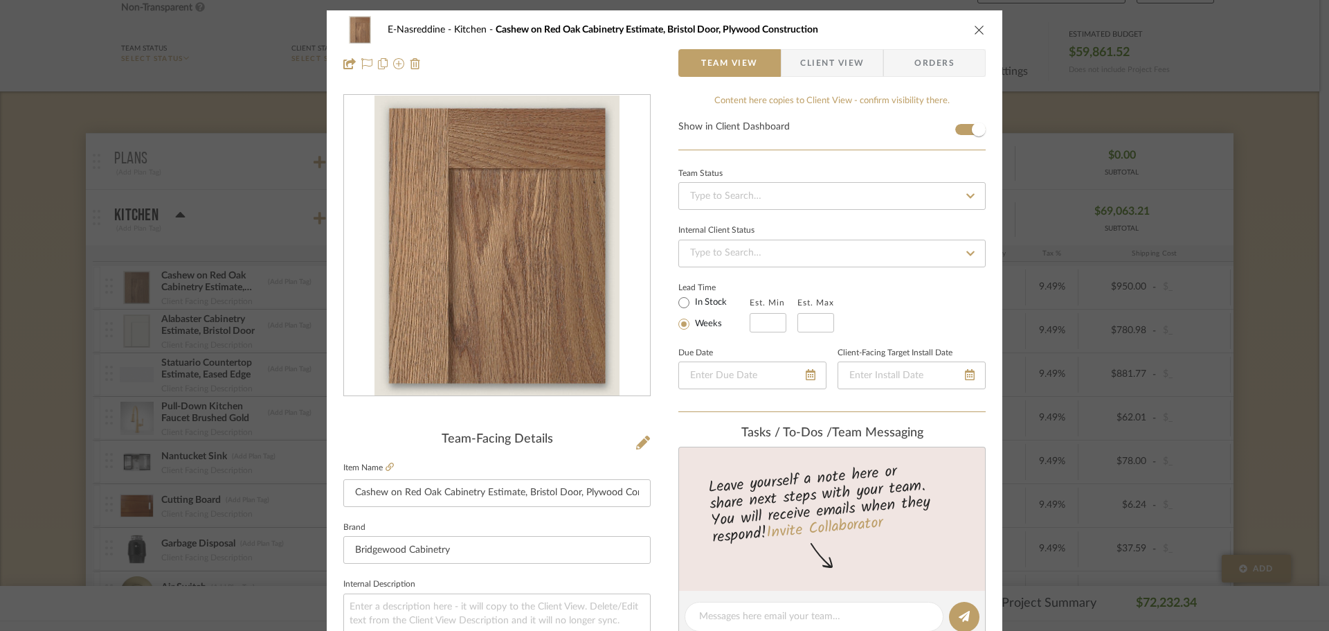
click at [978, 31] on icon "close" at bounding box center [979, 29] width 11 height 11
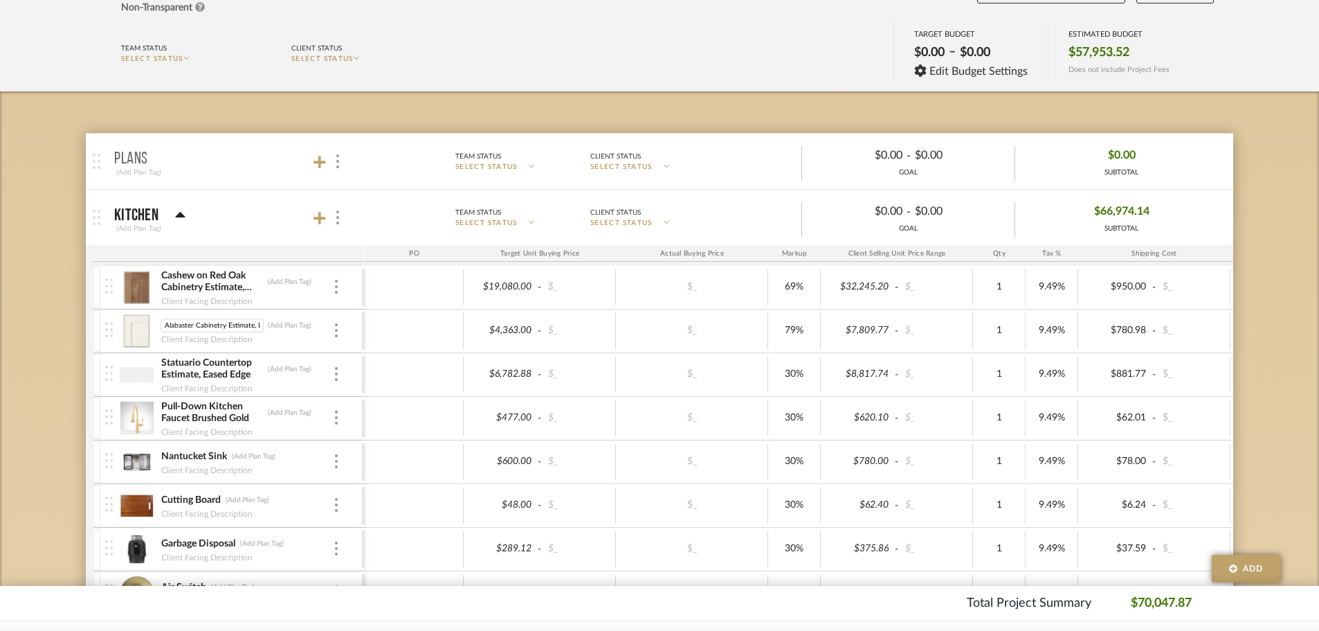
scroll to position [0, 33]
click at [134, 327] on img at bounding box center [137, 330] width 34 height 33
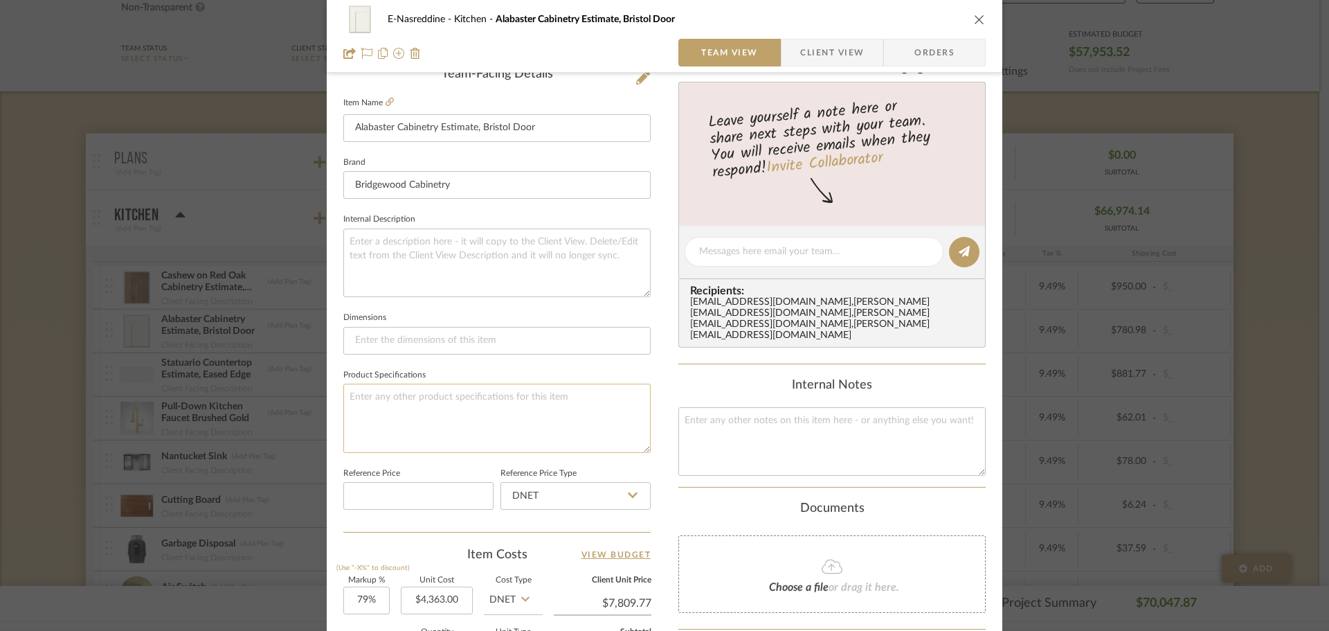
scroll to position [658, 0]
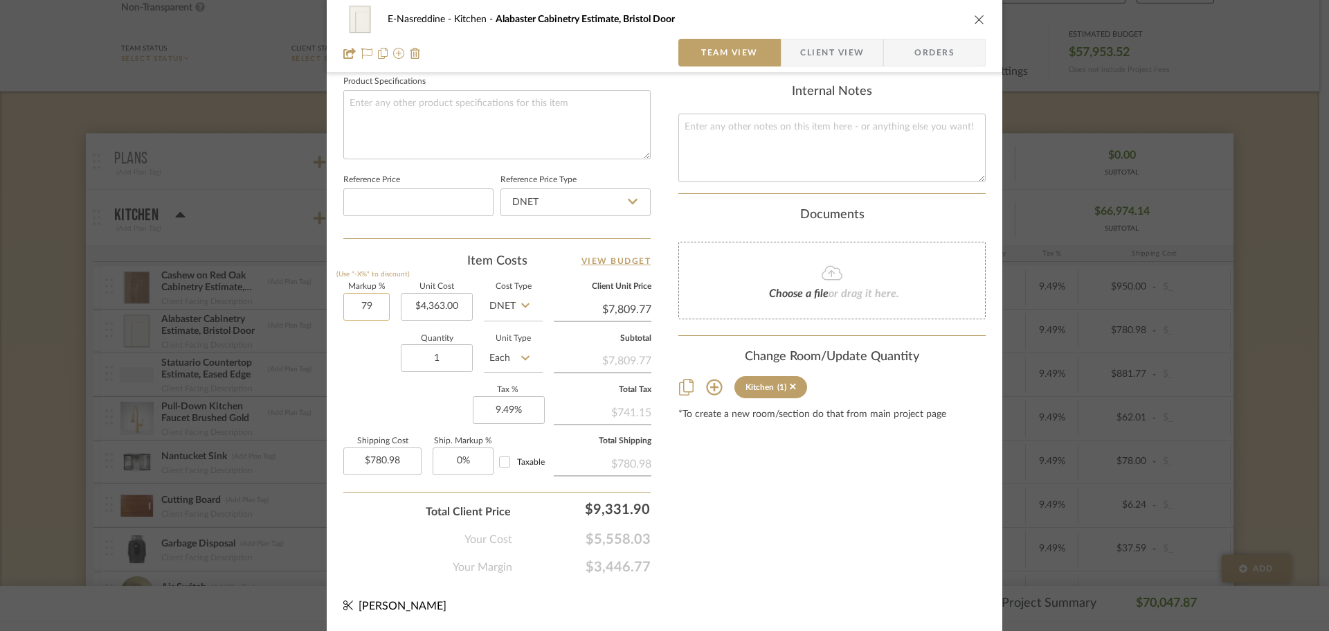
click at [360, 314] on input "79" at bounding box center [366, 307] width 46 height 28
type input "69%"
click at [357, 370] on div "Quantity 1 Unit Type Each" at bounding box center [442, 359] width 199 height 49
type input "$7,373.47"
type input "$737.35"
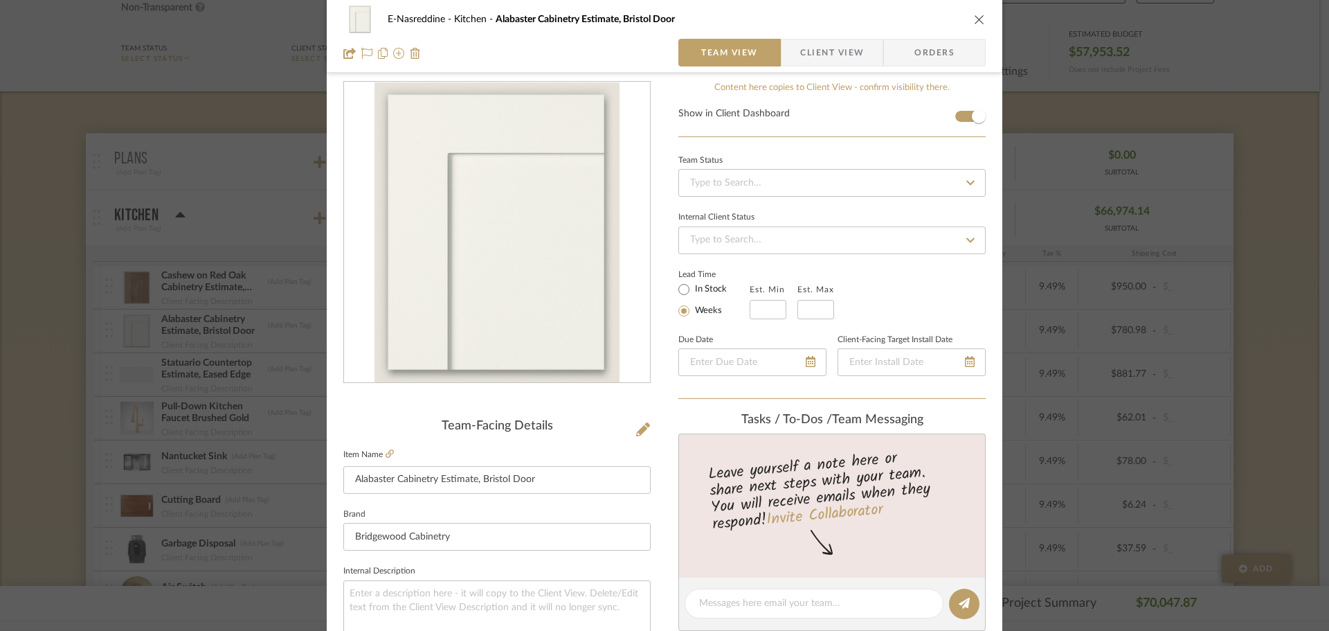
scroll to position [0, 0]
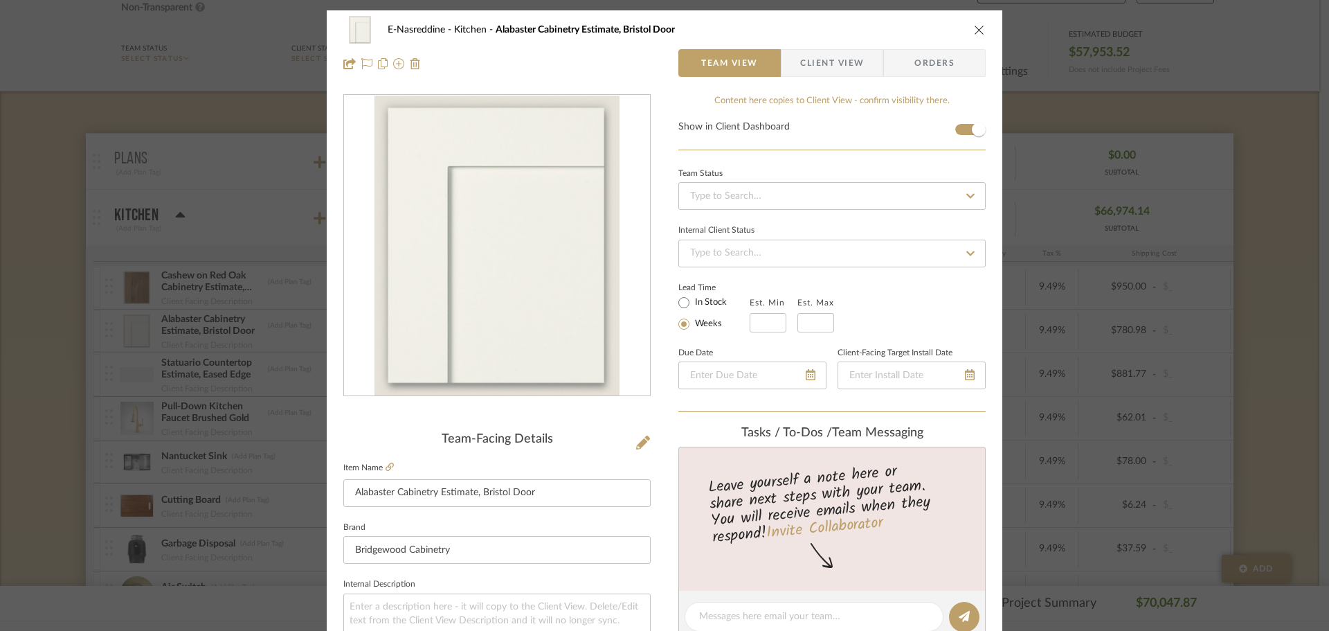
click at [976, 26] on icon "close" at bounding box center [979, 29] width 11 height 11
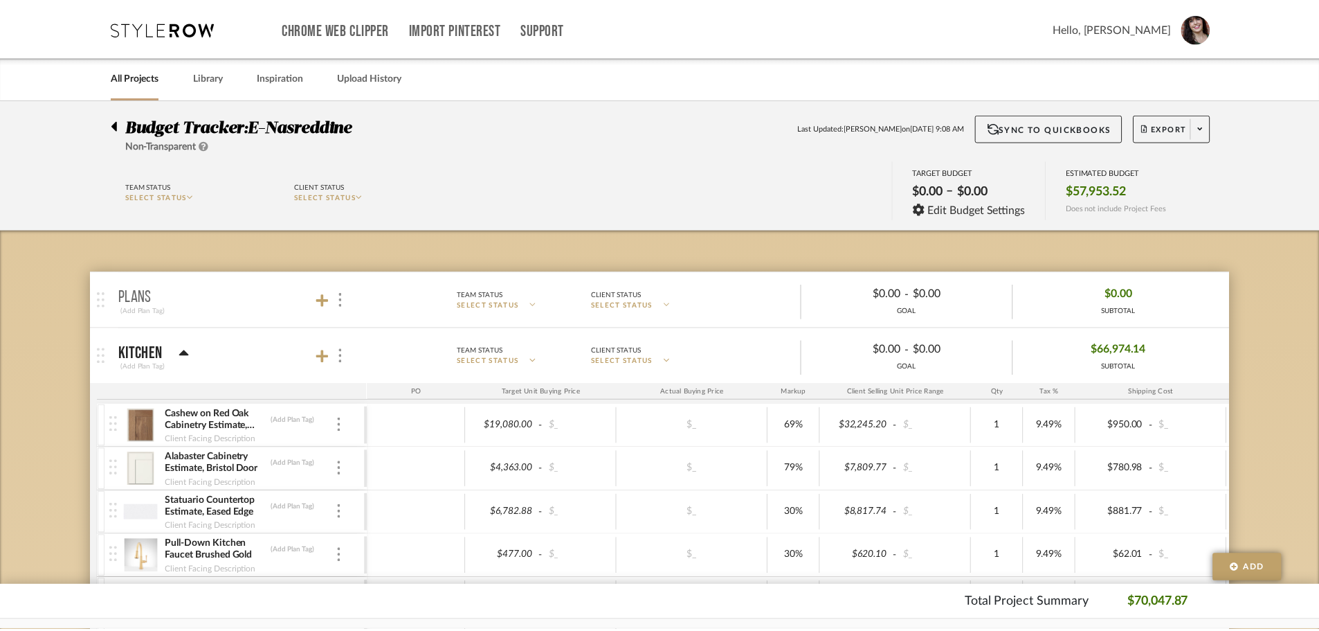
scroll to position [138, 0]
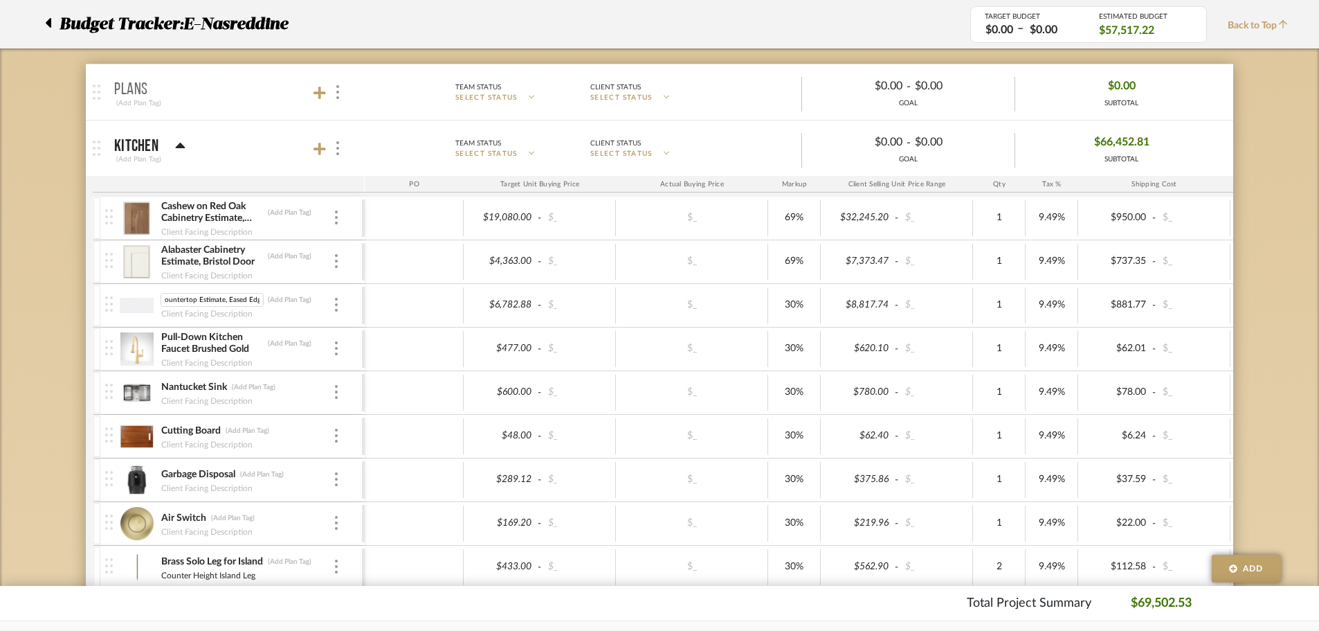
scroll to position [0, 0]
click at [141, 307] on img at bounding box center [137, 305] width 34 height 33
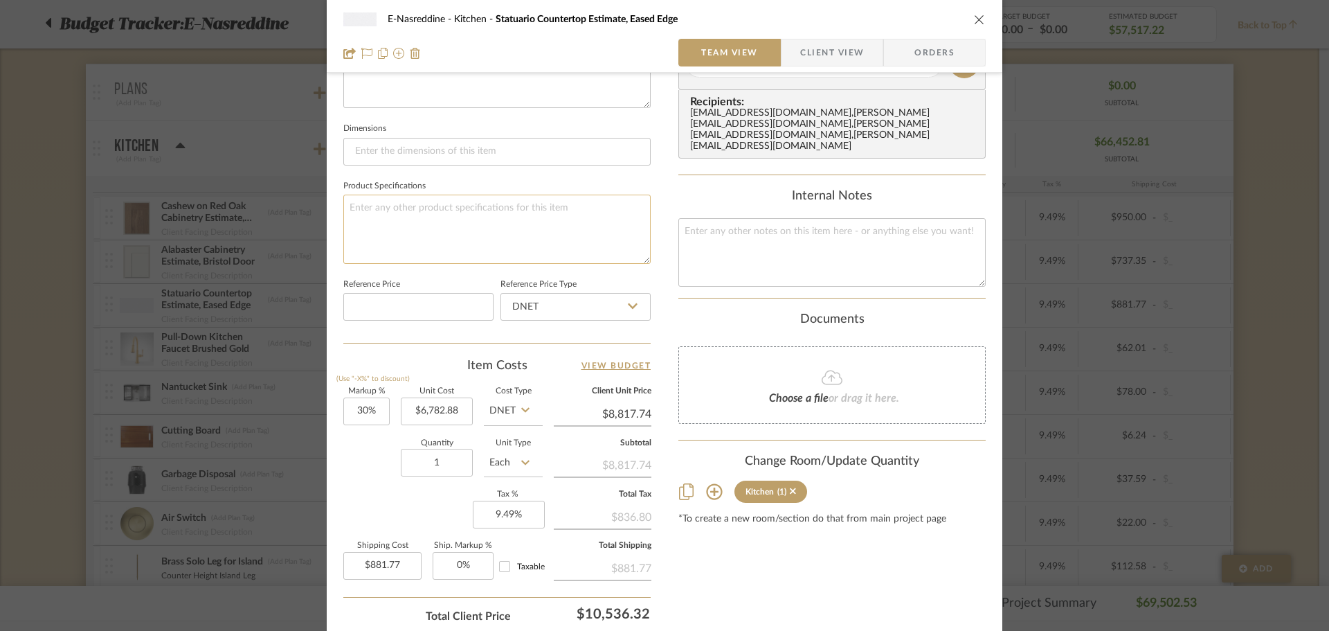
scroll to position [623, 0]
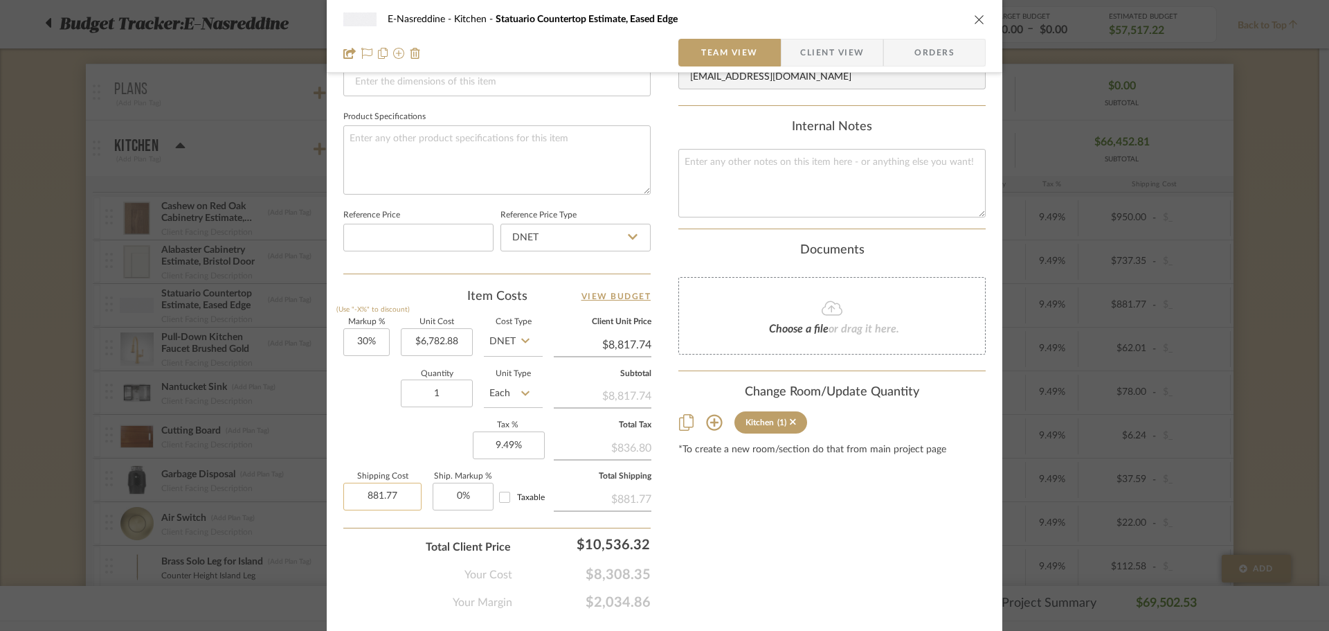
click at [395, 496] on input "881.77" at bounding box center [382, 496] width 78 height 28
type input "$0.00"
click at [354, 546] on div "Total Client Price $10,536.32" at bounding box center [496, 541] width 307 height 28
click at [975, 18] on icon "close" at bounding box center [979, 19] width 11 height 11
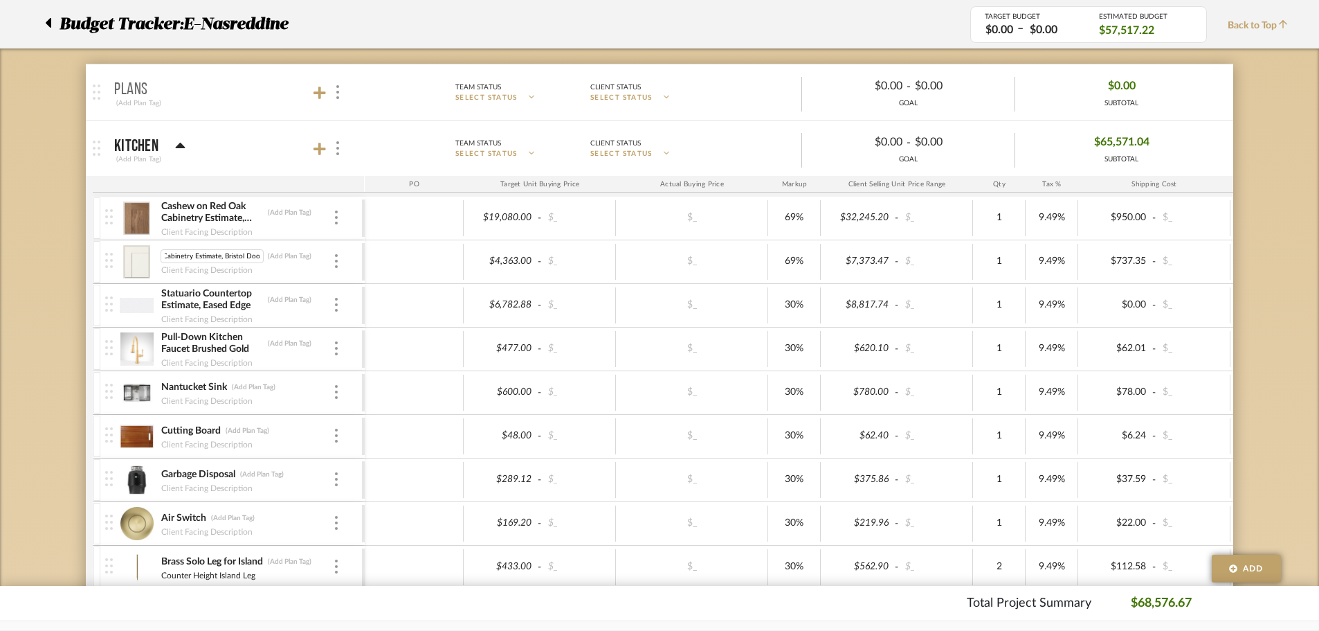
scroll to position [0, 0]
click at [136, 260] on img at bounding box center [137, 261] width 34 height 33
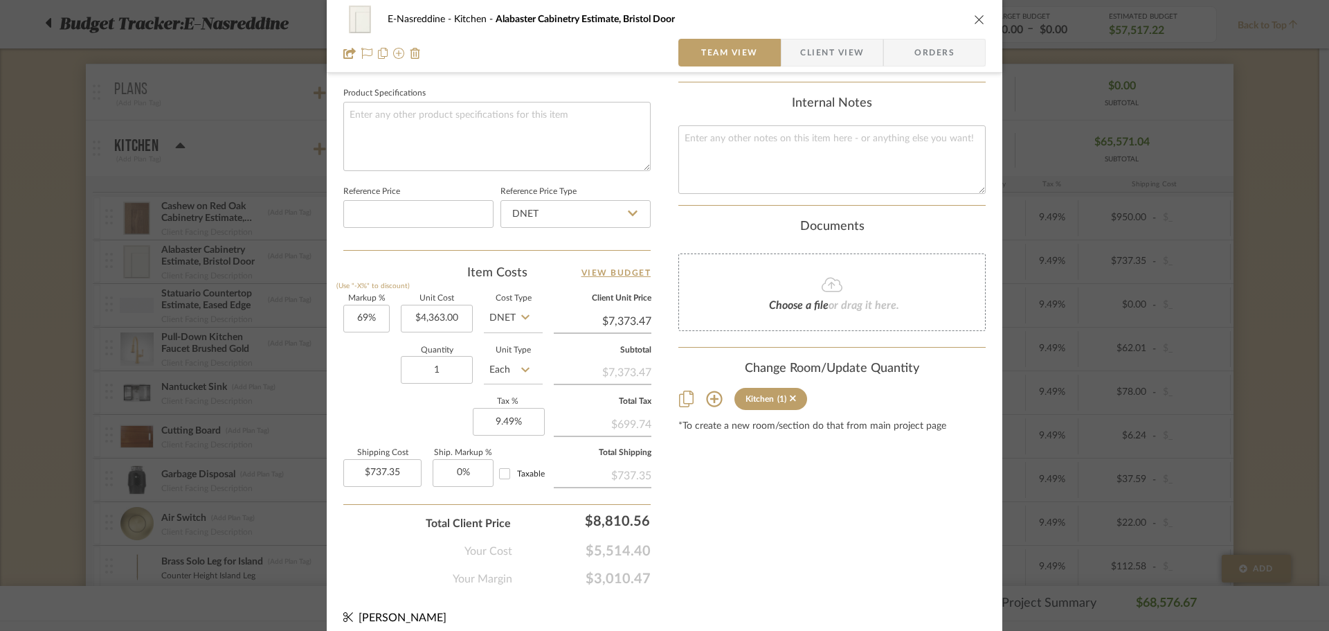
scroll to position [658, 0]
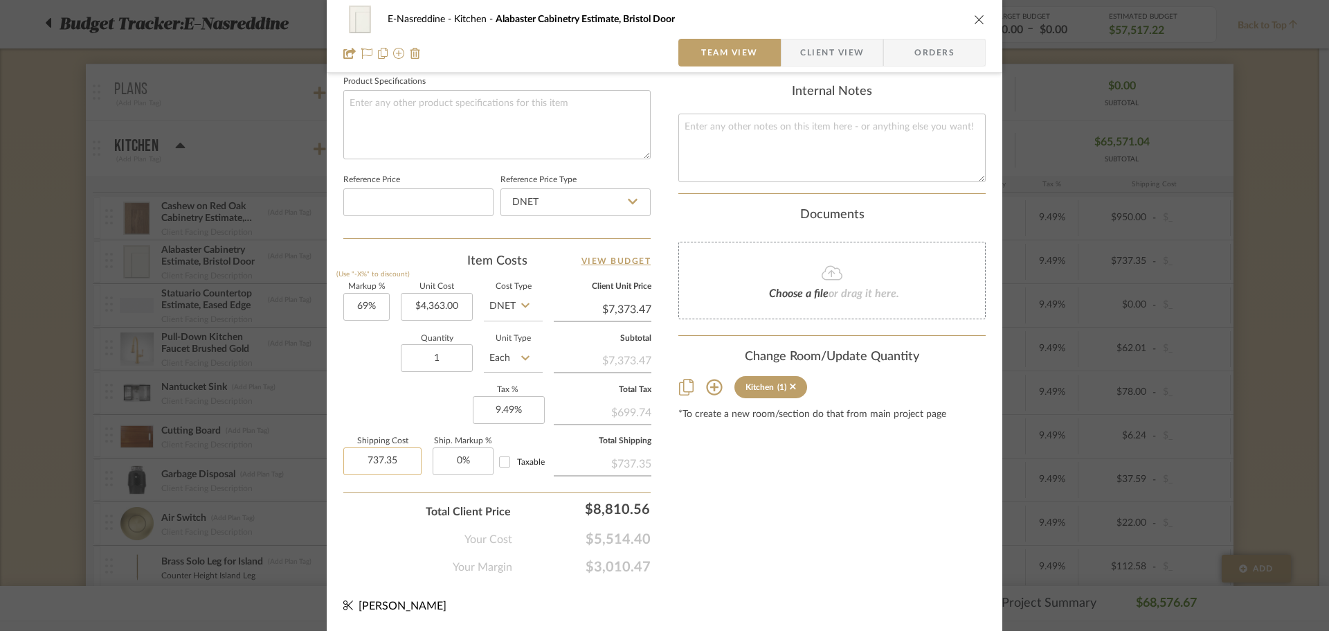
click at [379, 458] on input "737.35" at bounding box center [382, 461] width 78 height 28
type input "$0.00"
click at [378, 534] on div "Your Cost $5,514.40" at bounding box center [496, 534] width 307 height 28
click at [974, 21] on icon "close" at bounding box center [979, 19] width 11 height 11
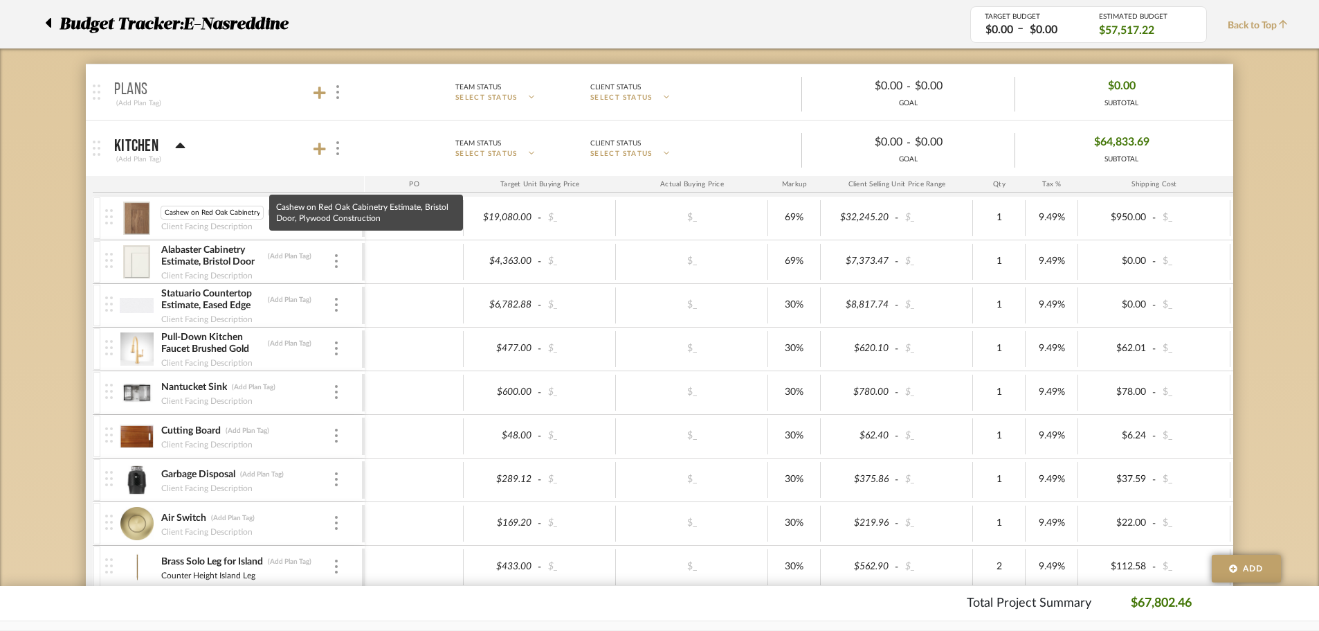
scroll to position [0, 137]
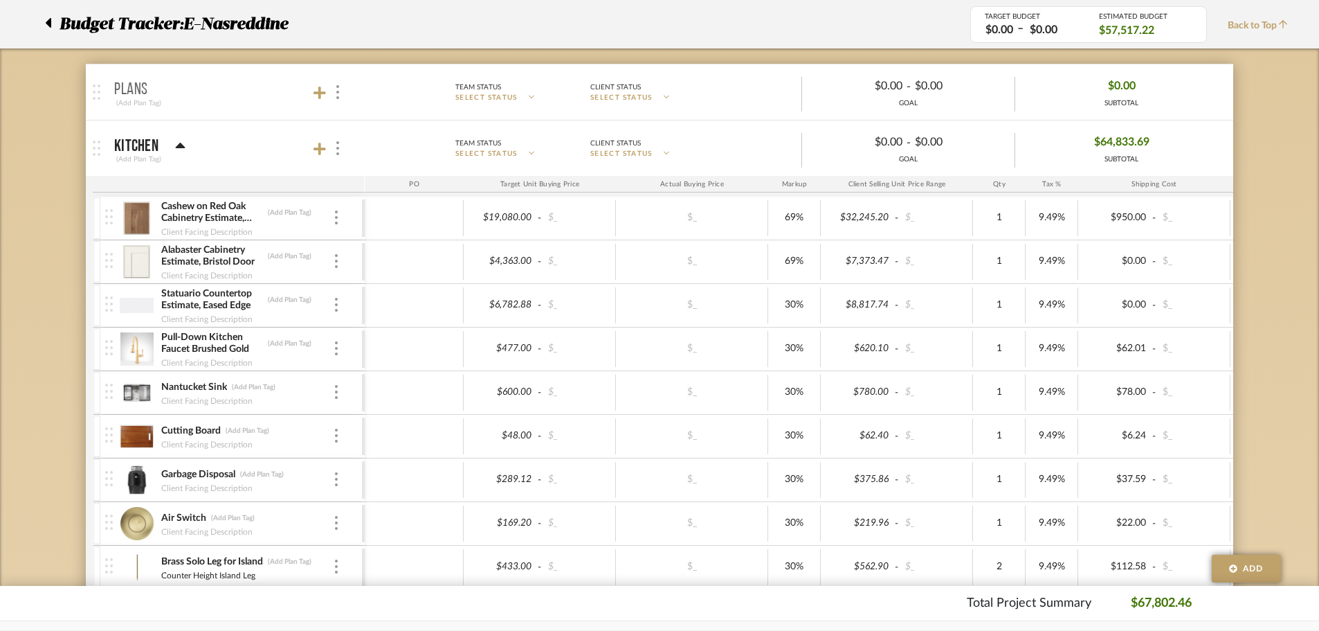
click at [130, 224] on img at bounding box center [137, 217] width 34 height 33
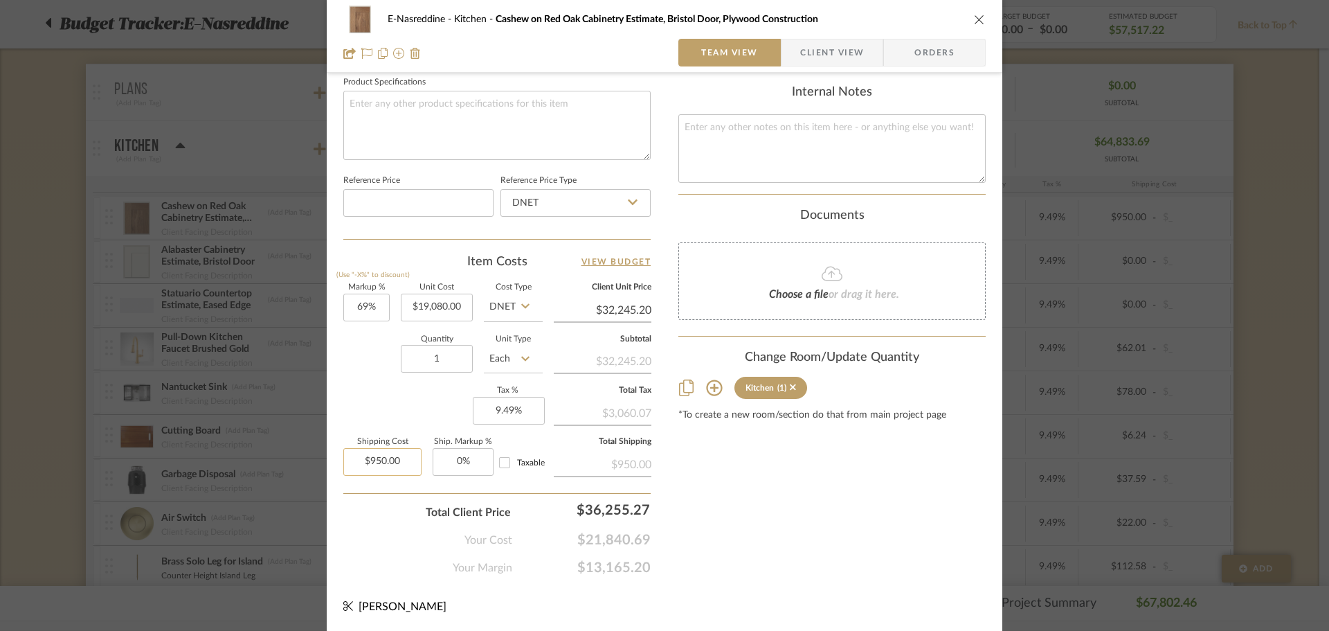
scroll to position [658, 0]
click at [374, 460] on input "950.00" at bounding box center [382, 461] width 78 height 28
type input "$0.00"
click at [356, 538] on div "Your Cost $21,840.69" at bounding box center [496, 534] width 307 height 28
click at [974, 21] on icon "close" at bounding box center [979, 19] width 11 height 11
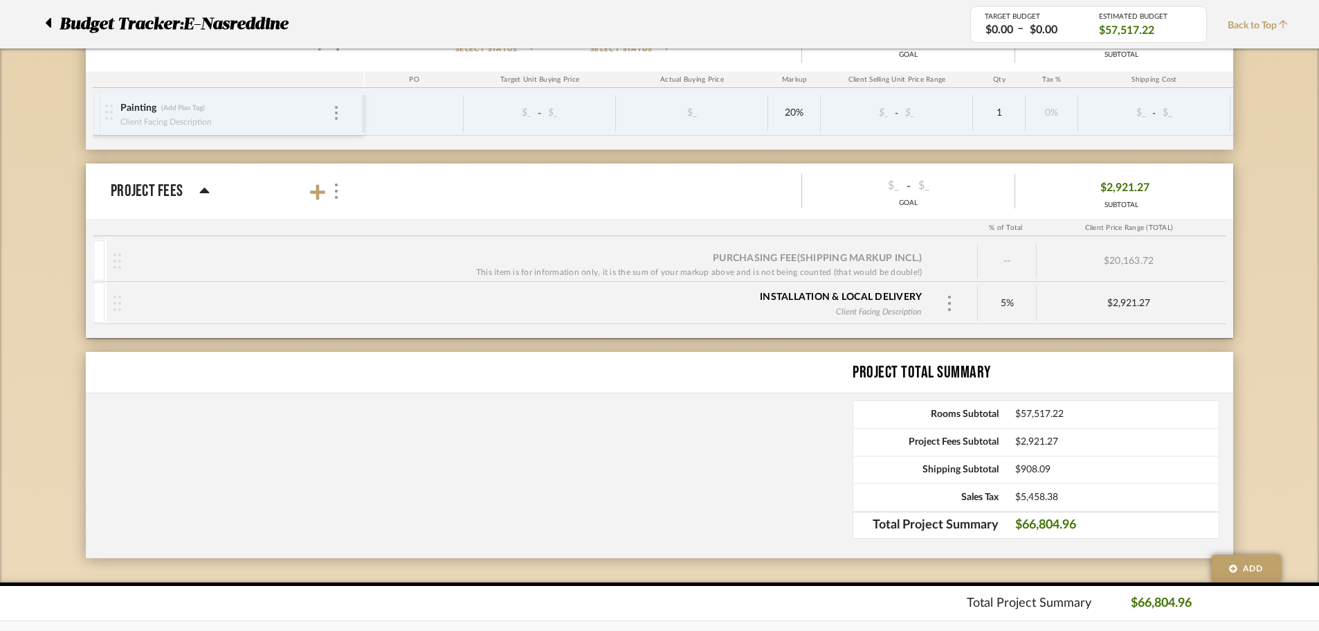
scroll to position [1028, 0]
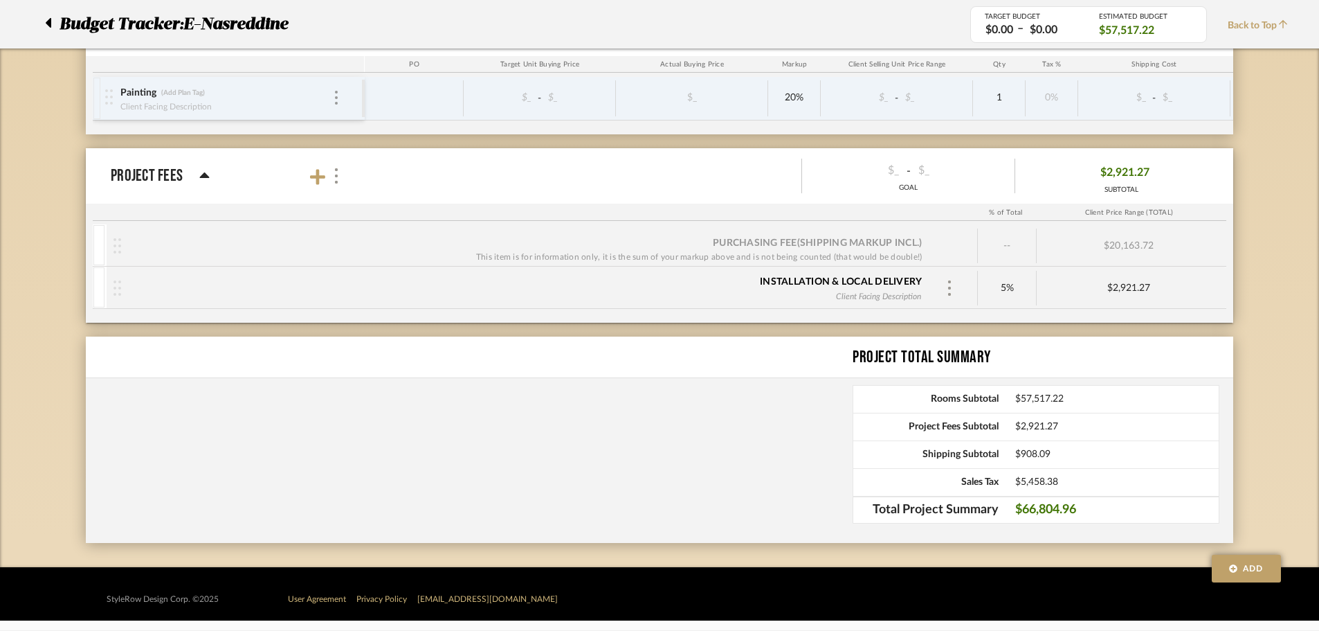
click at [910, 278] on div "Installation & Local Delivery" at bounding box center [841, 282] width 162 height 14
click at [950, 287] on img at bounding box center [949, 287] width 7 height 15
click at [988, 377] on p "Remove" at bounding box center [997, 382] width 38 height 10
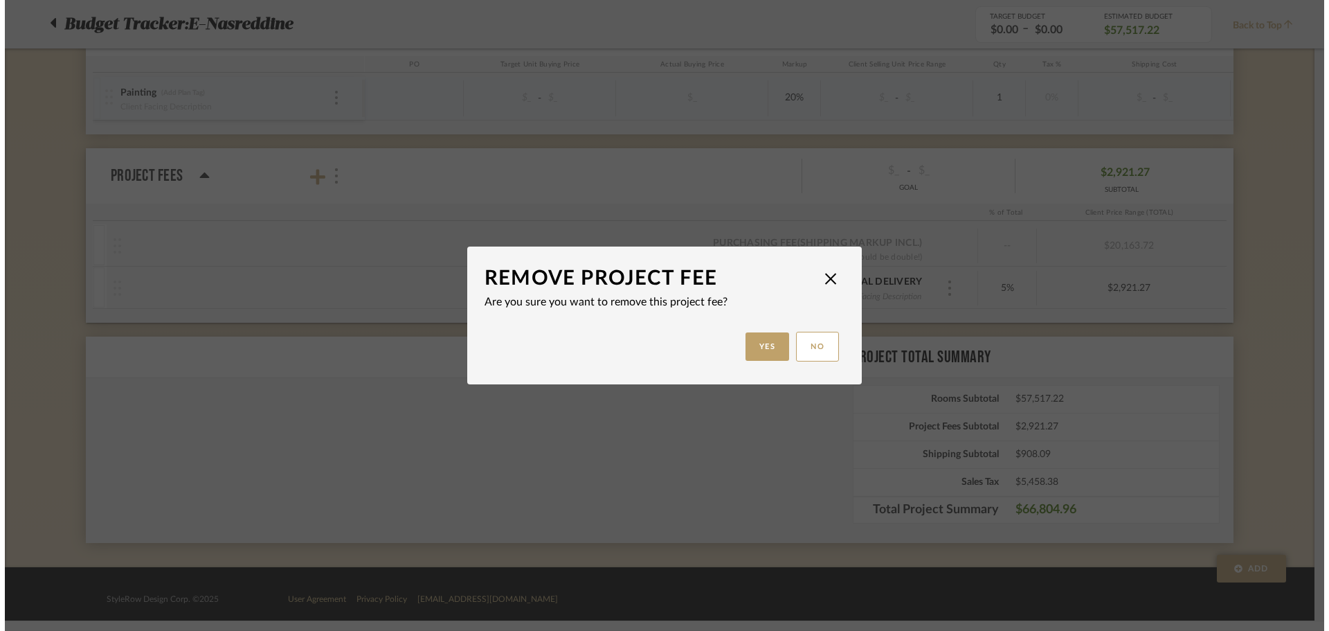
scroll to position [0, 0]
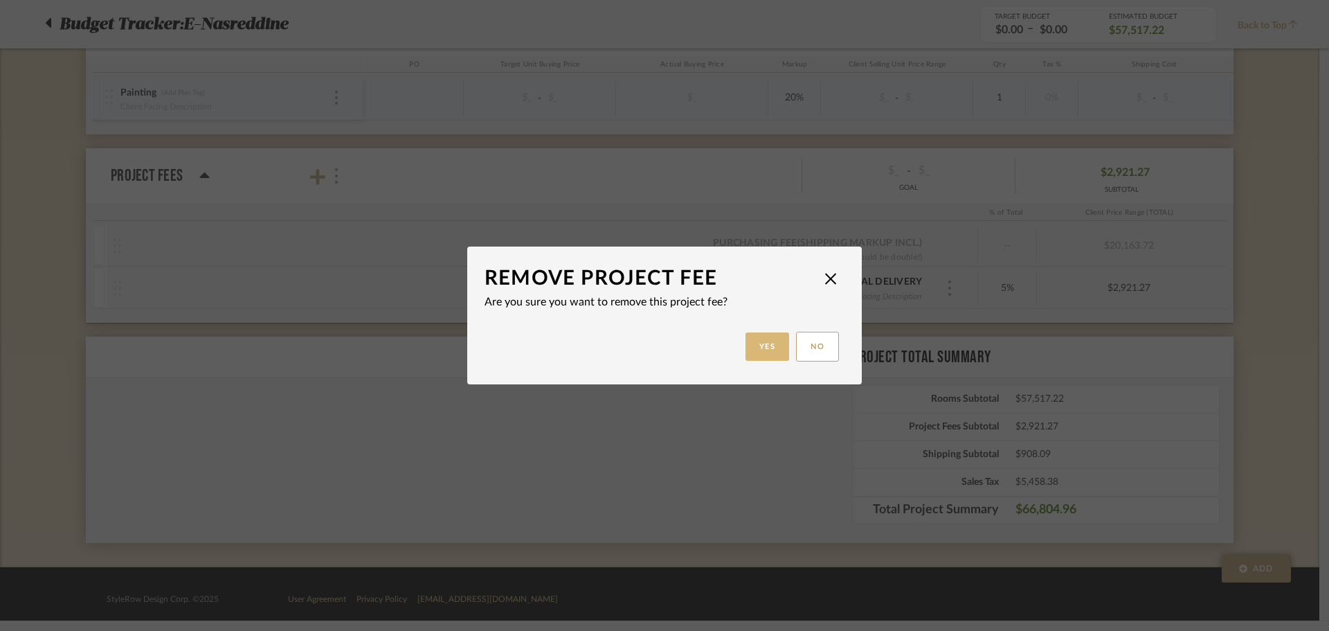
click at [759, 348] on button "Yes" at bounding box center [767, 346] width 44 height 28
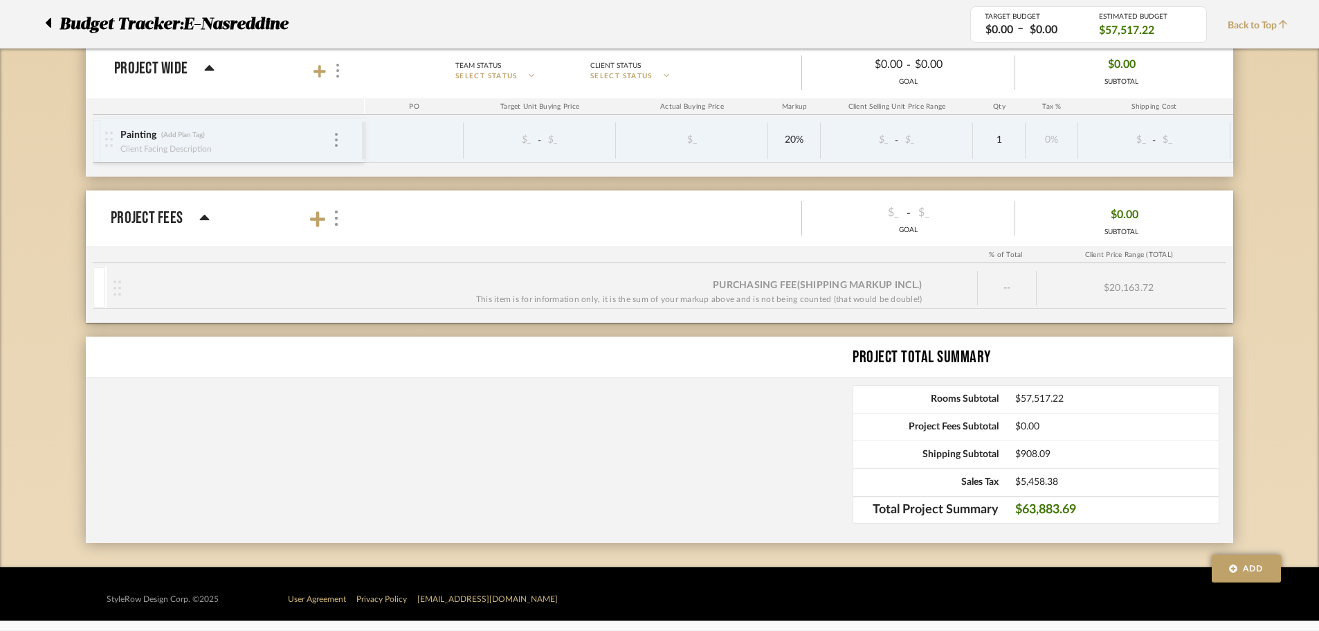
scroll to position [986, 0]
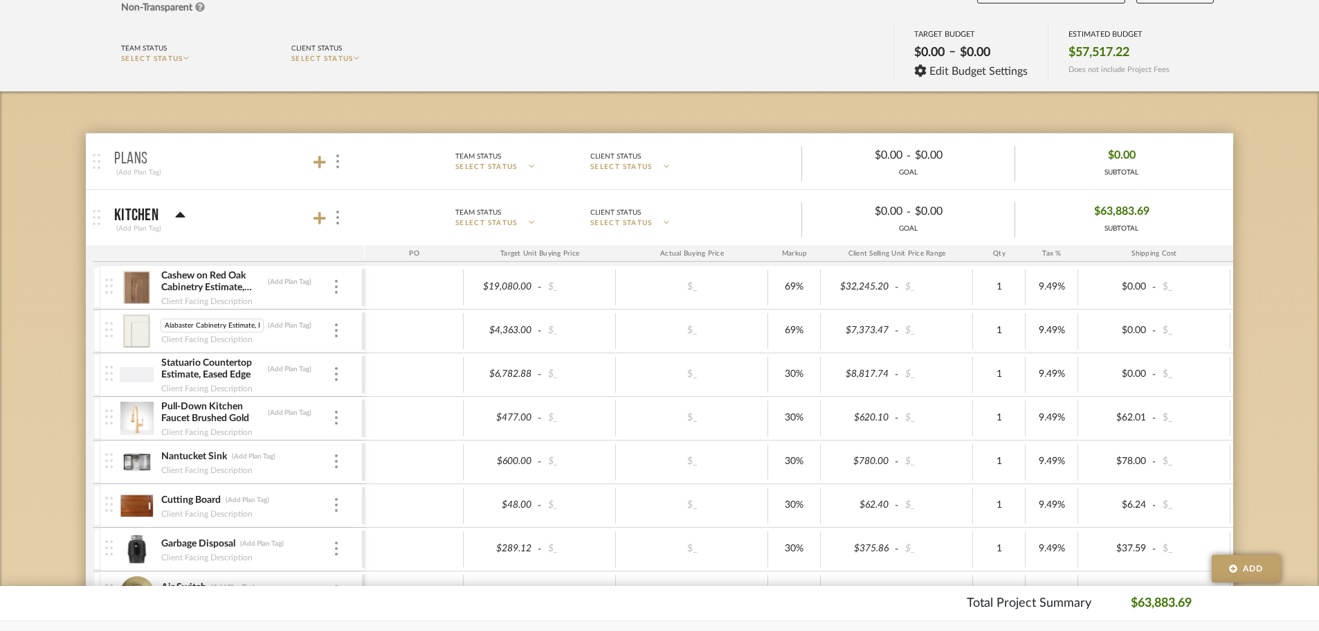
scroll to position [0, 33]
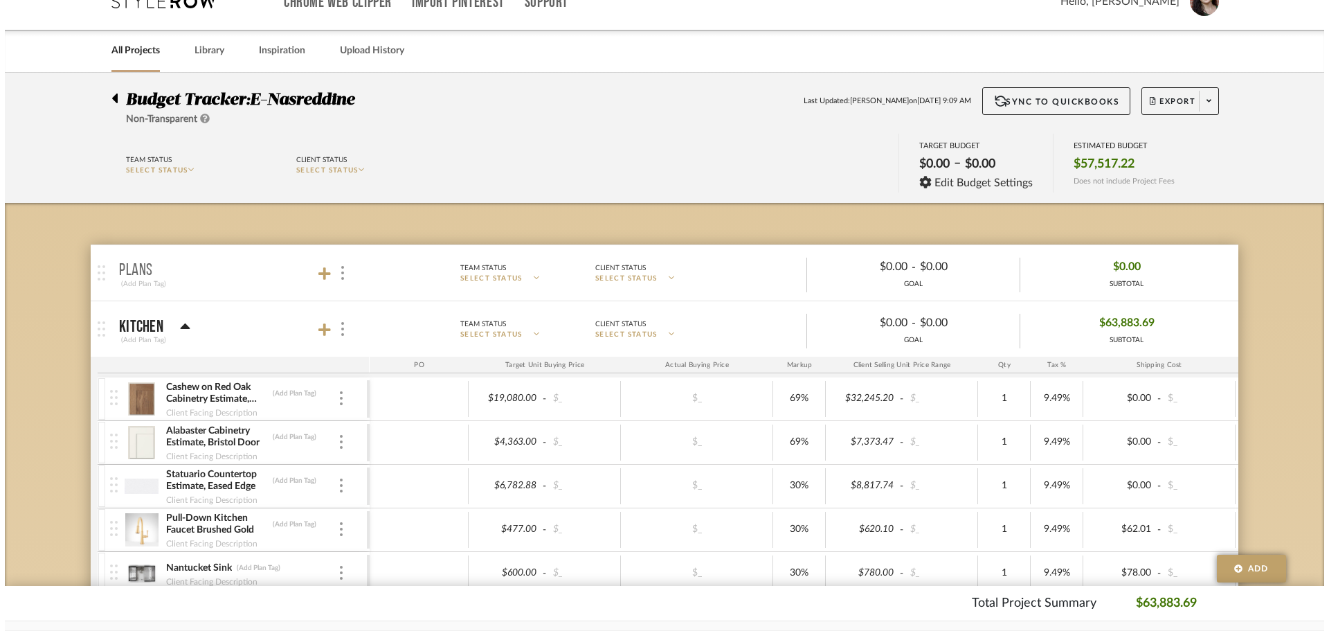
scroll to position [0, 0]
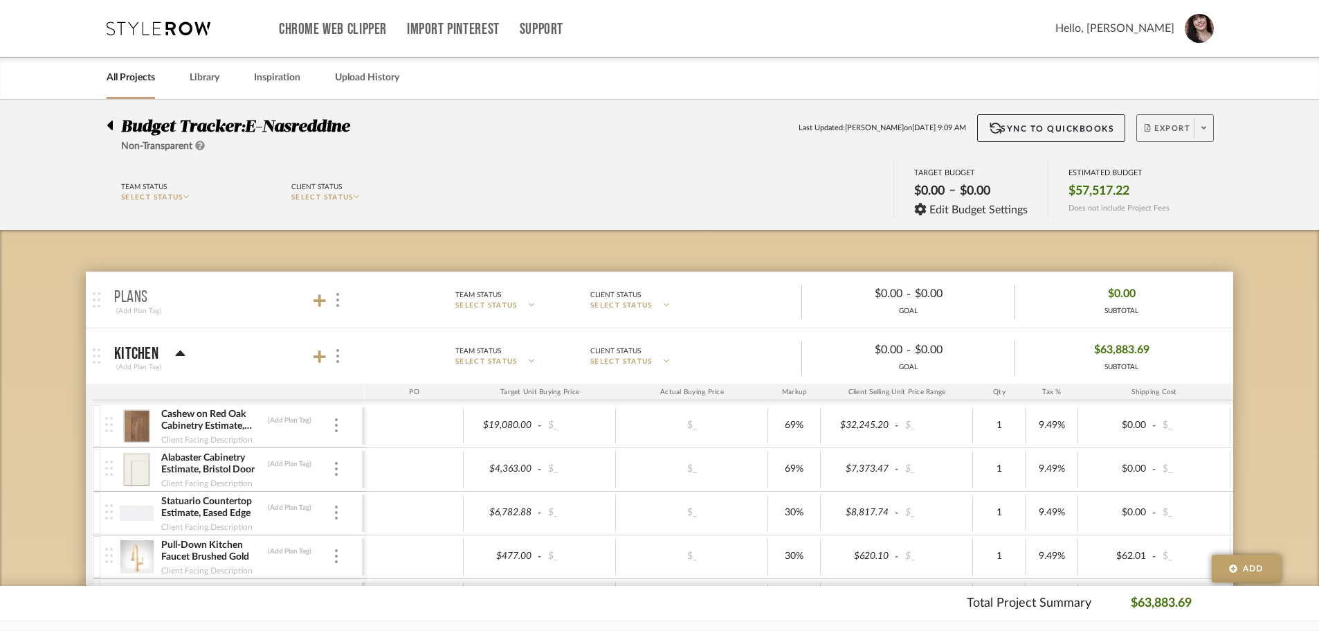
click at [1201, 131] on span at bounding box center [1203, 128] width 19 height 21
click at [1190, 165] on span "Export PDF" at bounding box center [1200, 168] width 104 height 12
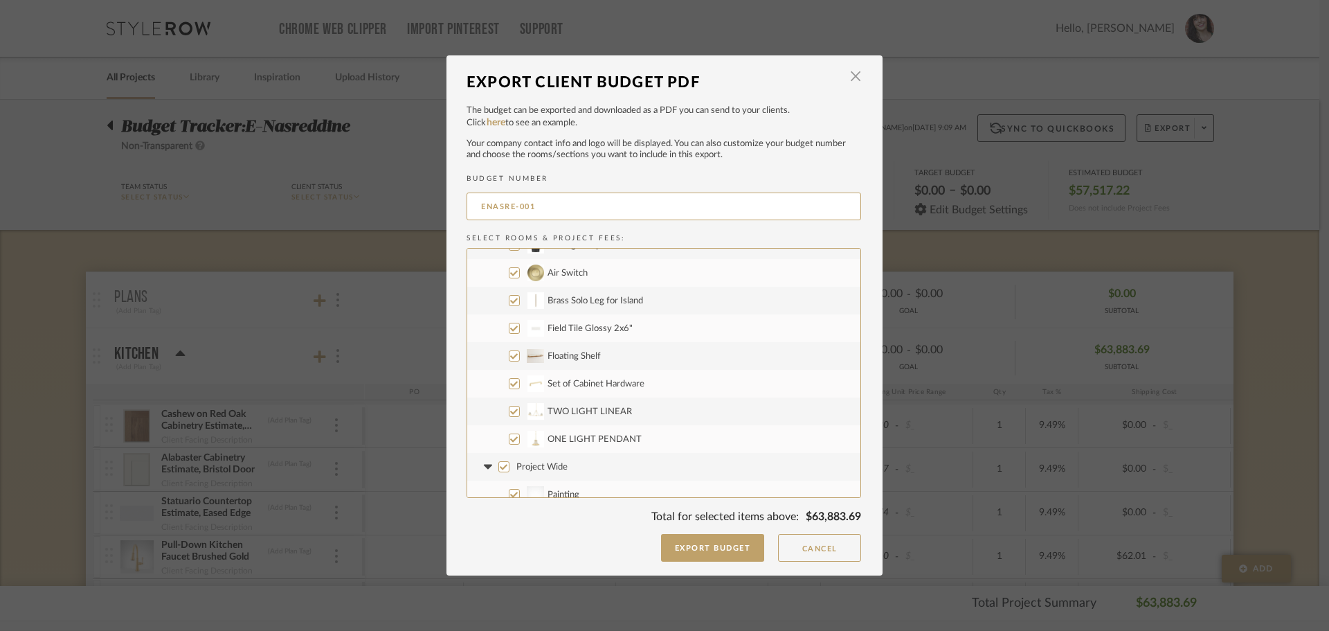
scroll to position [222, 0]
click at [509, 484] on input "Painting" at bounding box center [514, 483] width 11 height 11
checkbox input "false"
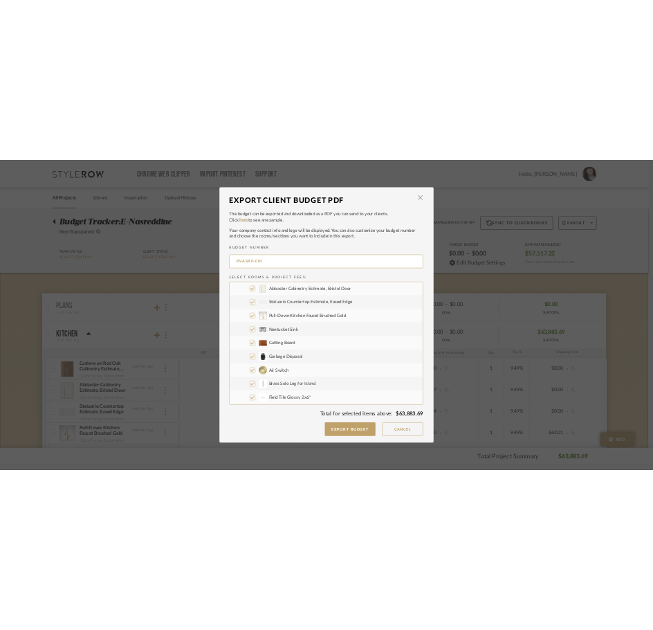
scroll to position [0, 0]
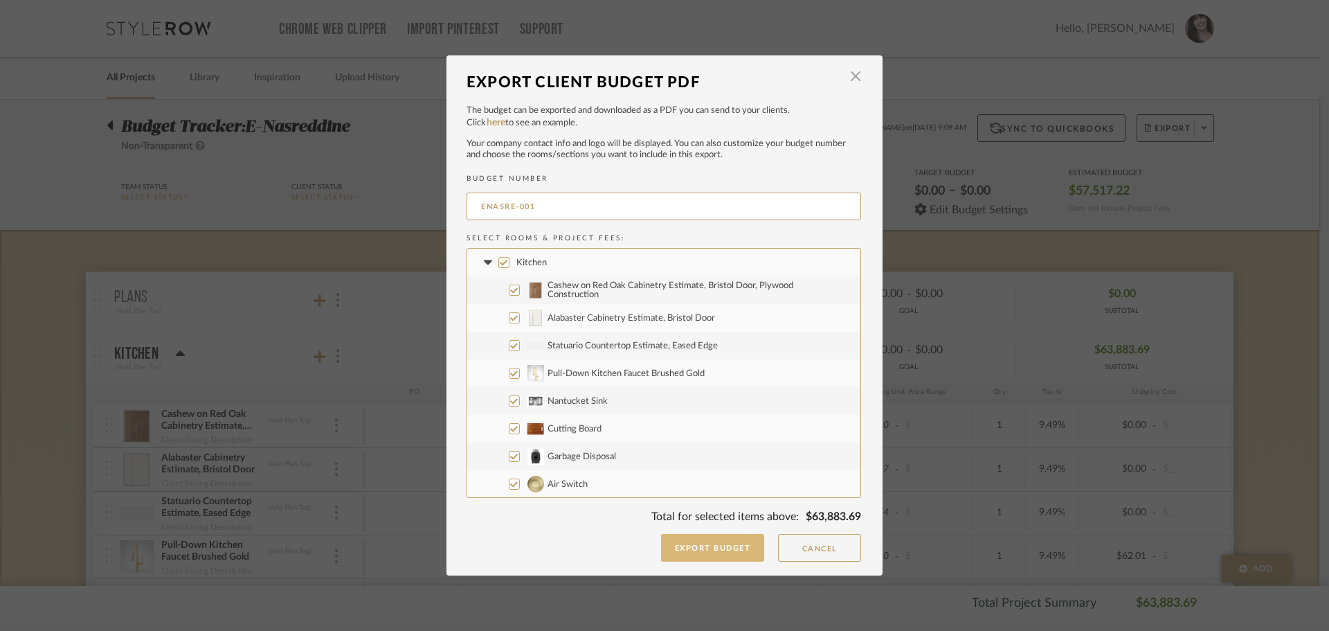
click at [713, 550] on button "Export Budget" at bounding box center [713, 548] width 104 height 28
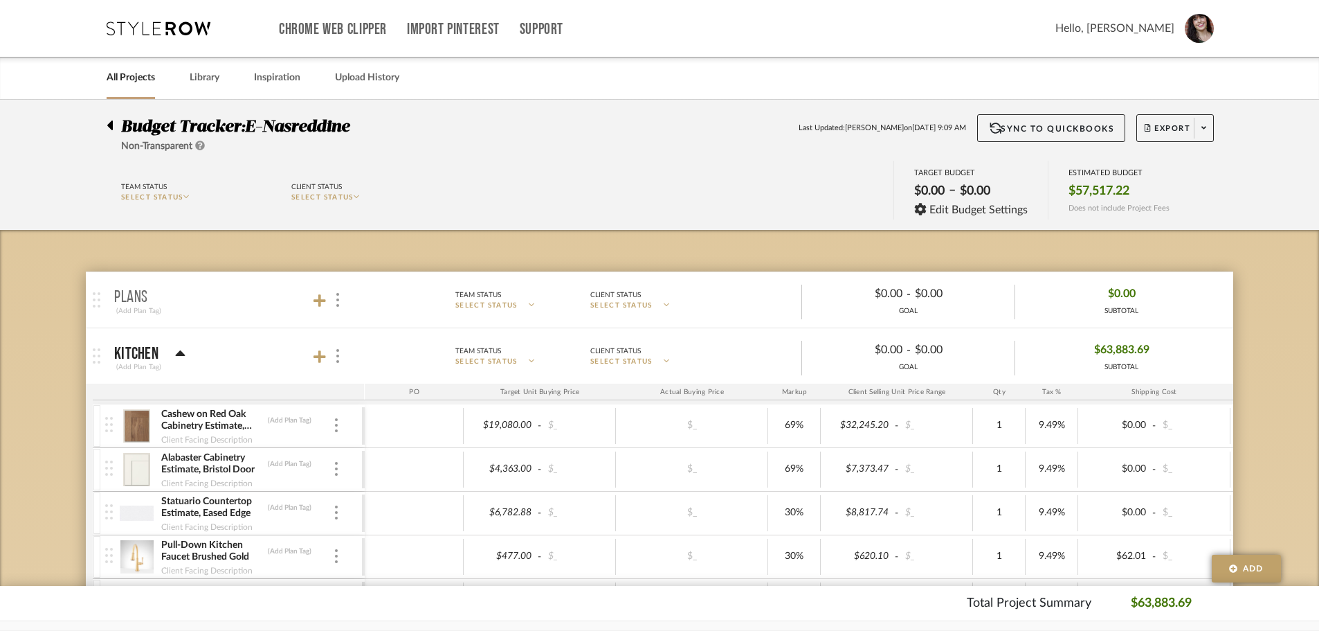
click at [119, 73] on link "All Projects" at bounding box center [131, 78] width 48 height 19
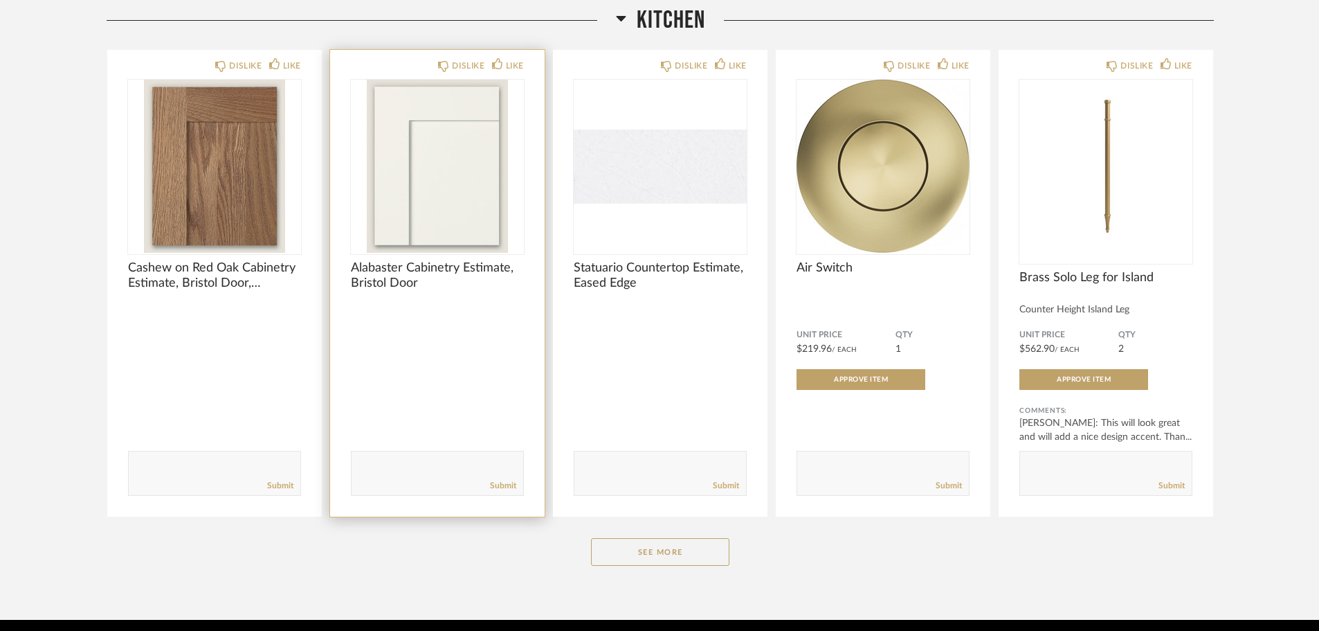
scroll to position [692, 0]
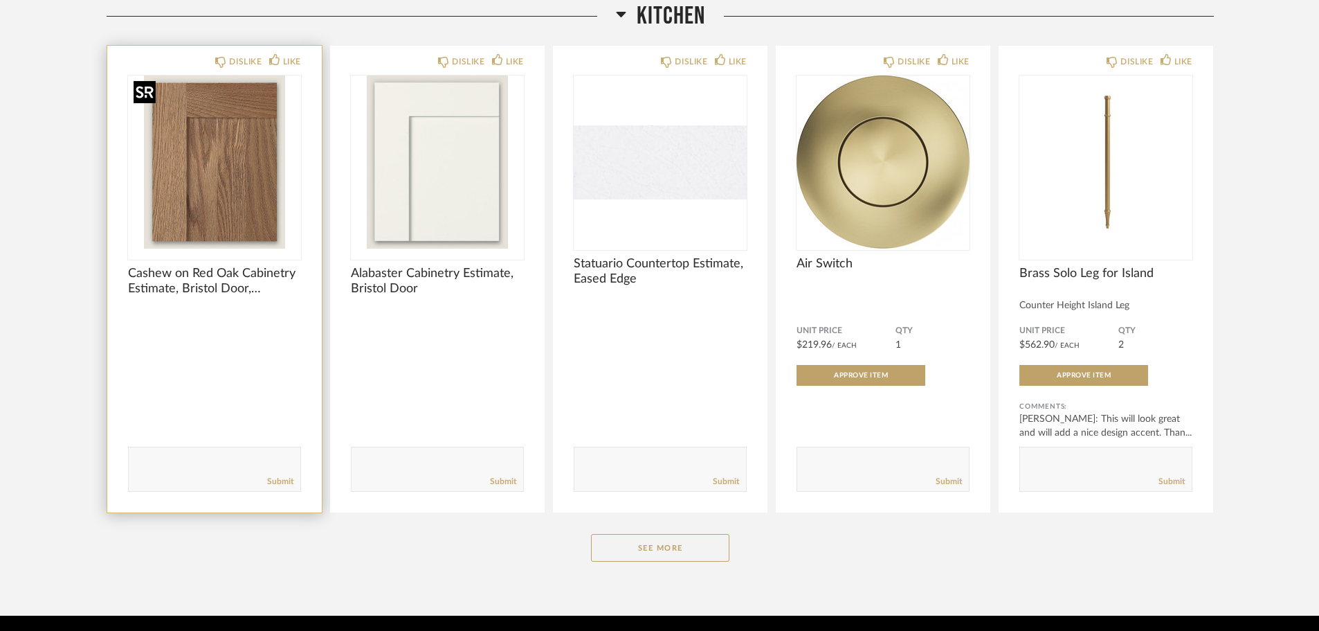
click at [221, 177] on img "0" at bounding box center [214, 161] width 173 height 173
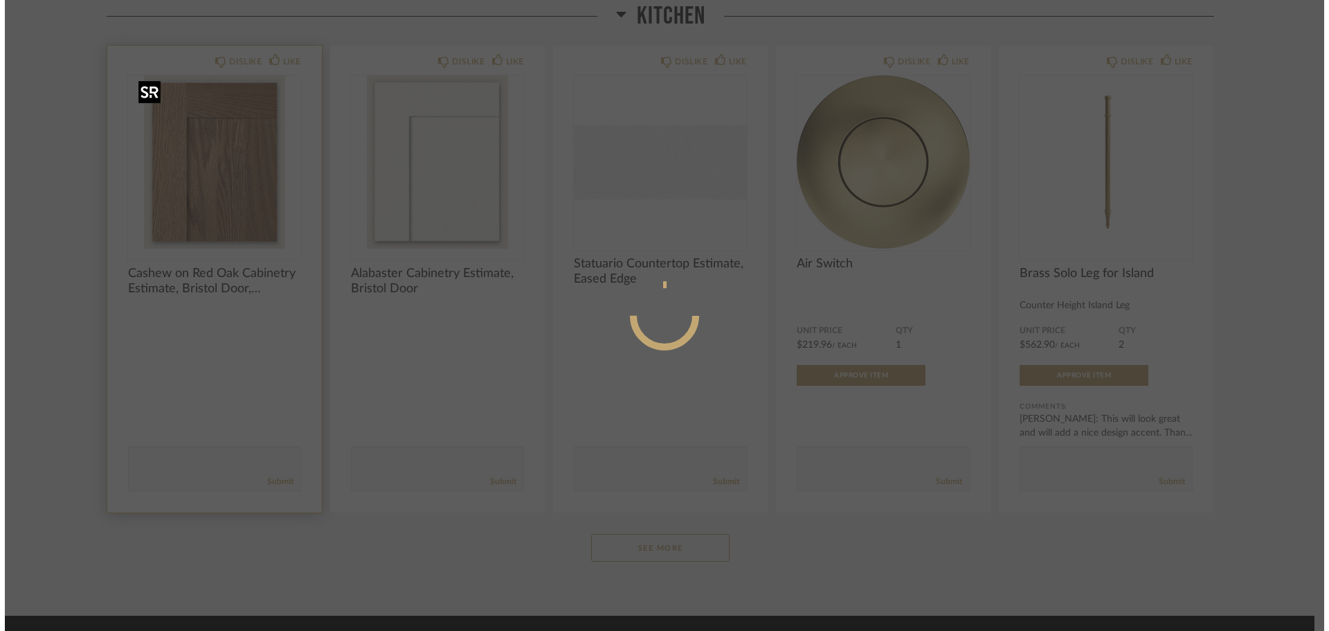
scroll to position [0, 0]
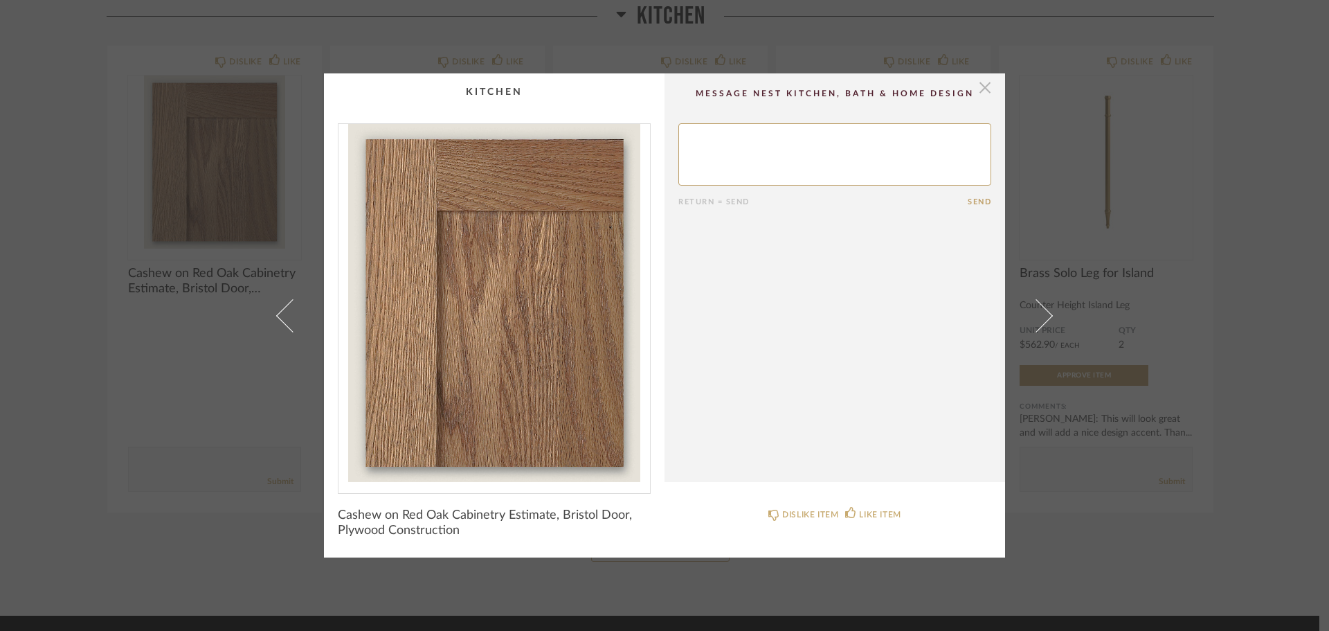
click at [980, 90] on span "button" at bounding box center [985, 87] width 28 height 28
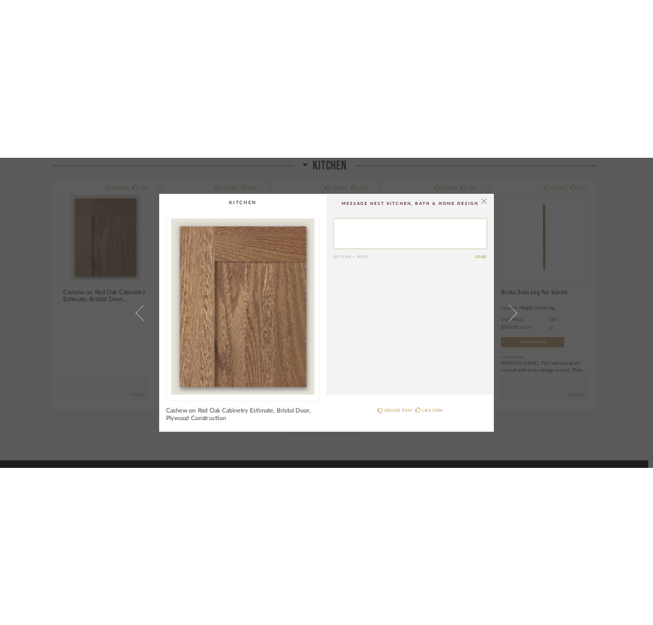
scroll to position [692, 0]
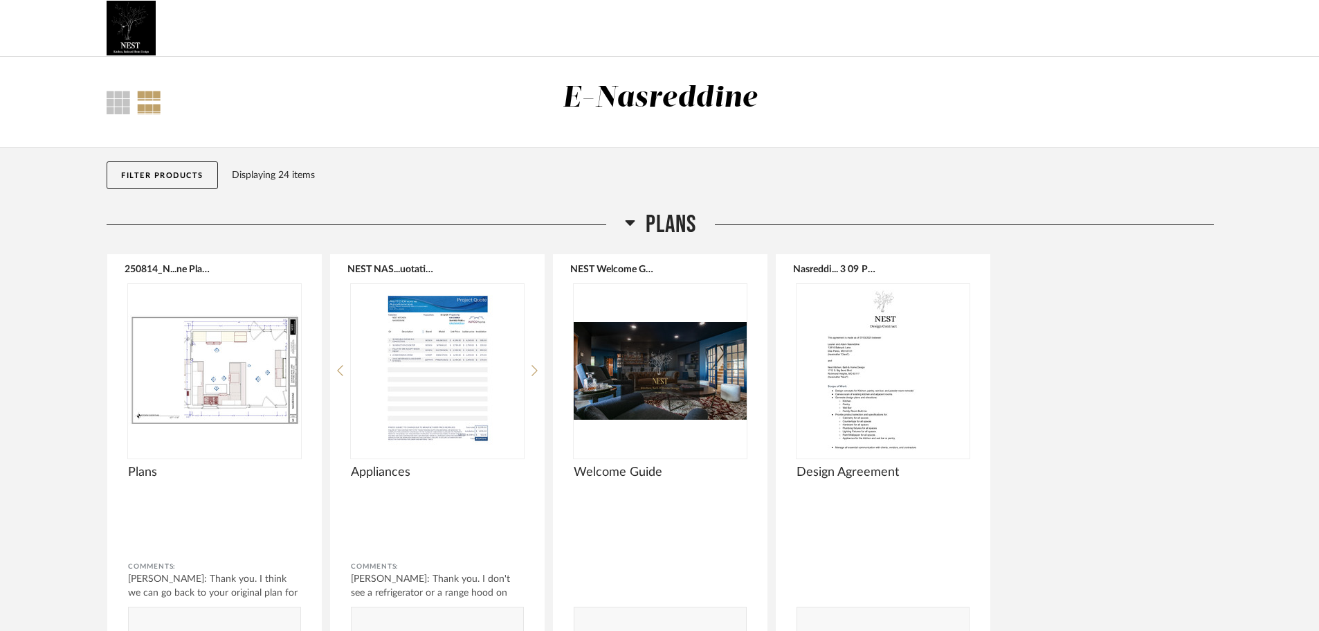
click at [1068, 344] on div "250814_N...ne Plans.pdf Plans Comments: Adam Nasreddine: Thank you. I think we …" at bounding box center [660, 462] width 1107 height 419
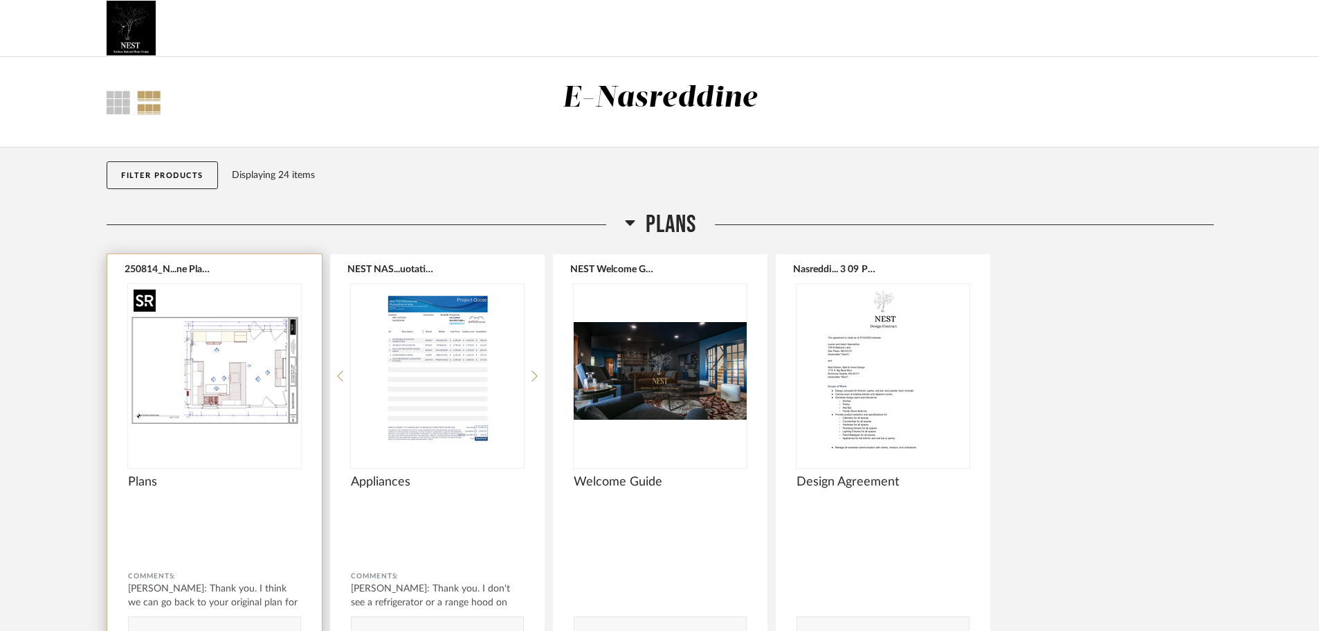
click at [202, 399] on img "0" at bounding box center [214, 370] width 173 height 173
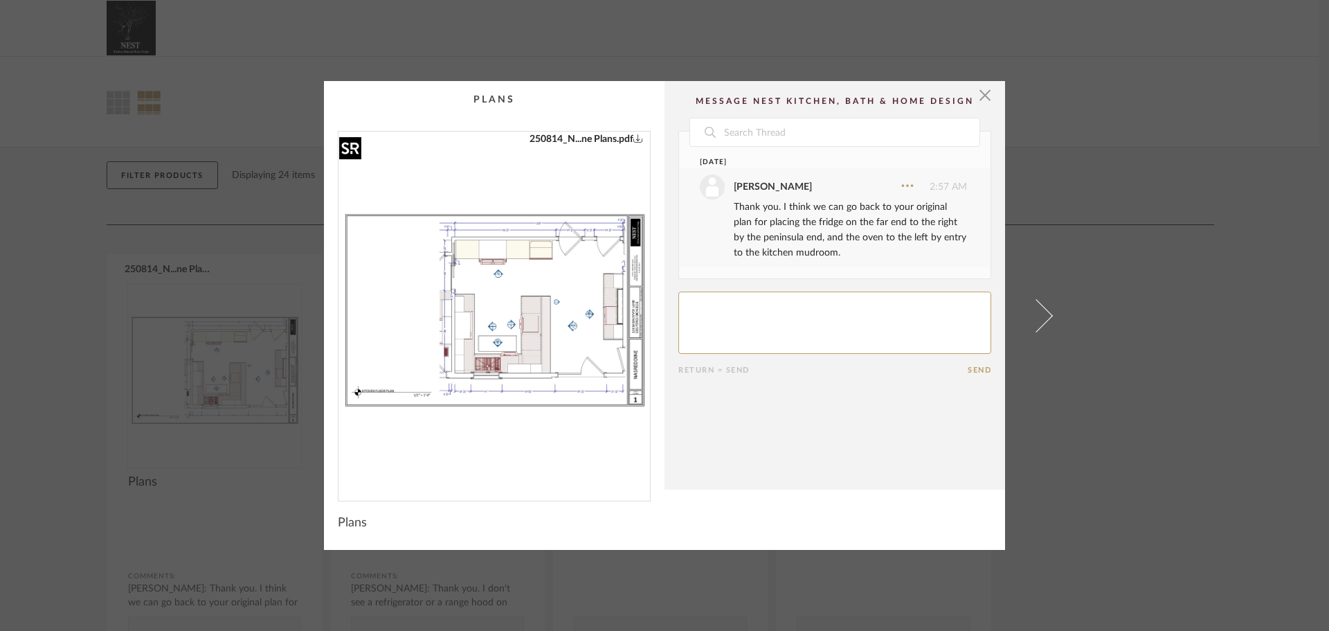
click at [463, 332] on img "0" at bounding box center [493, 311] width 311 height 358
click at [981, 94] on span "button" at bounding box center [985, 95] width 28 height 28
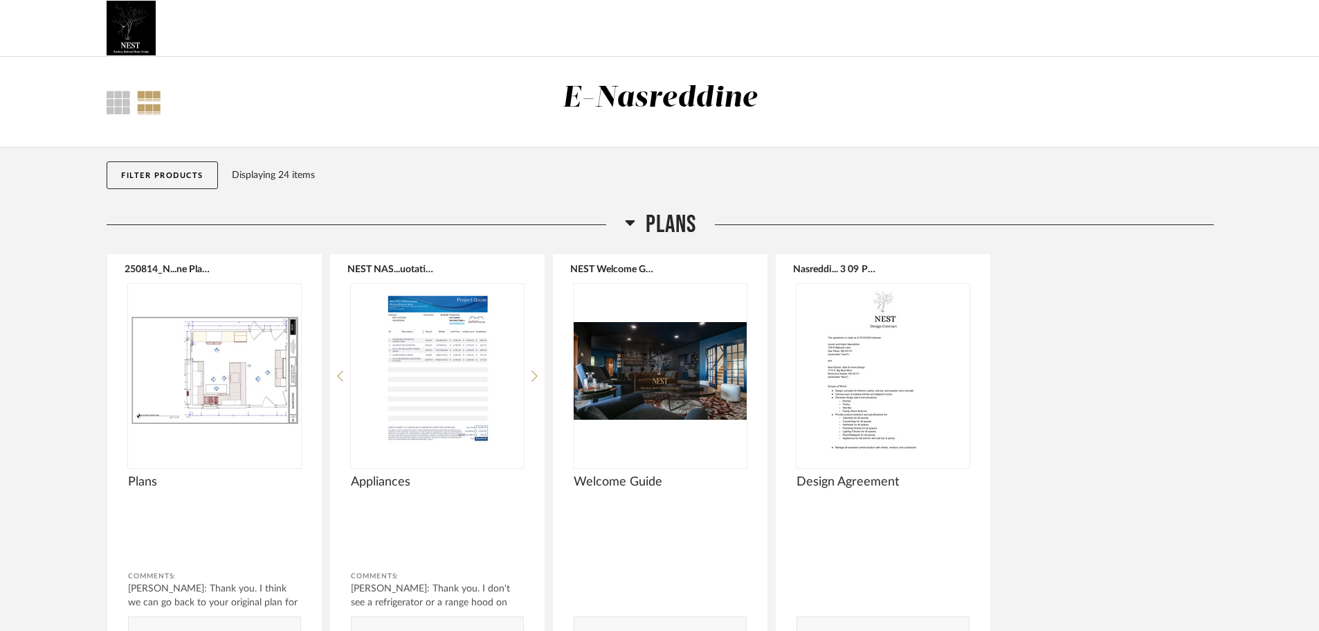
click at [1141, 281] on div "250814_N...ne Plans.pdf Plans Comments: Adam Nasreddine: Thank you. I think we …" at bounding box center [660, 467] width 1107 height 429
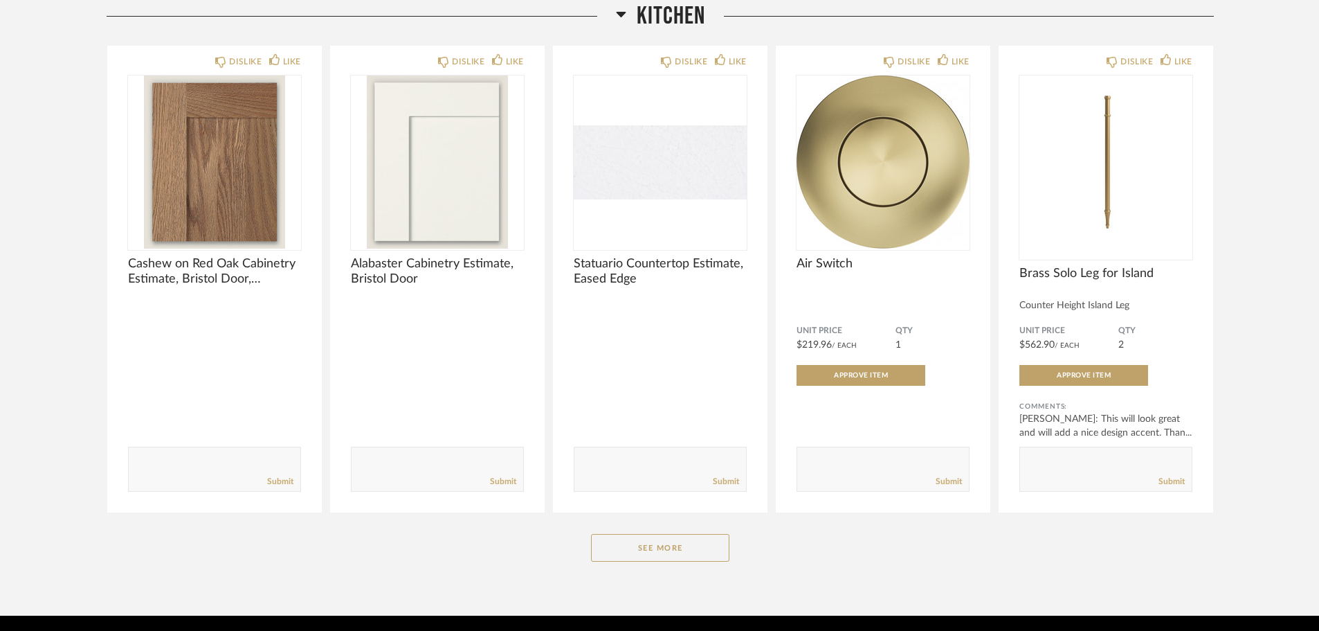
scroll to position [750, 0]
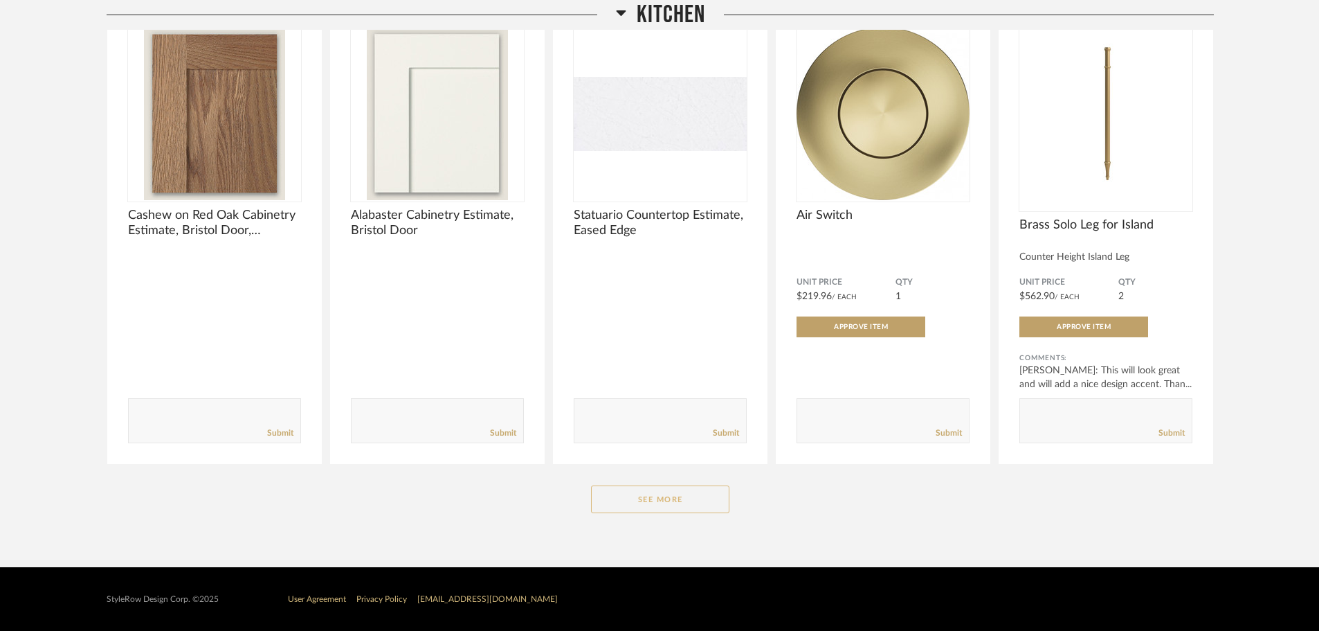
click at [685, 503] on button "See More" at bounding box center [660, 499] width 138 height 28
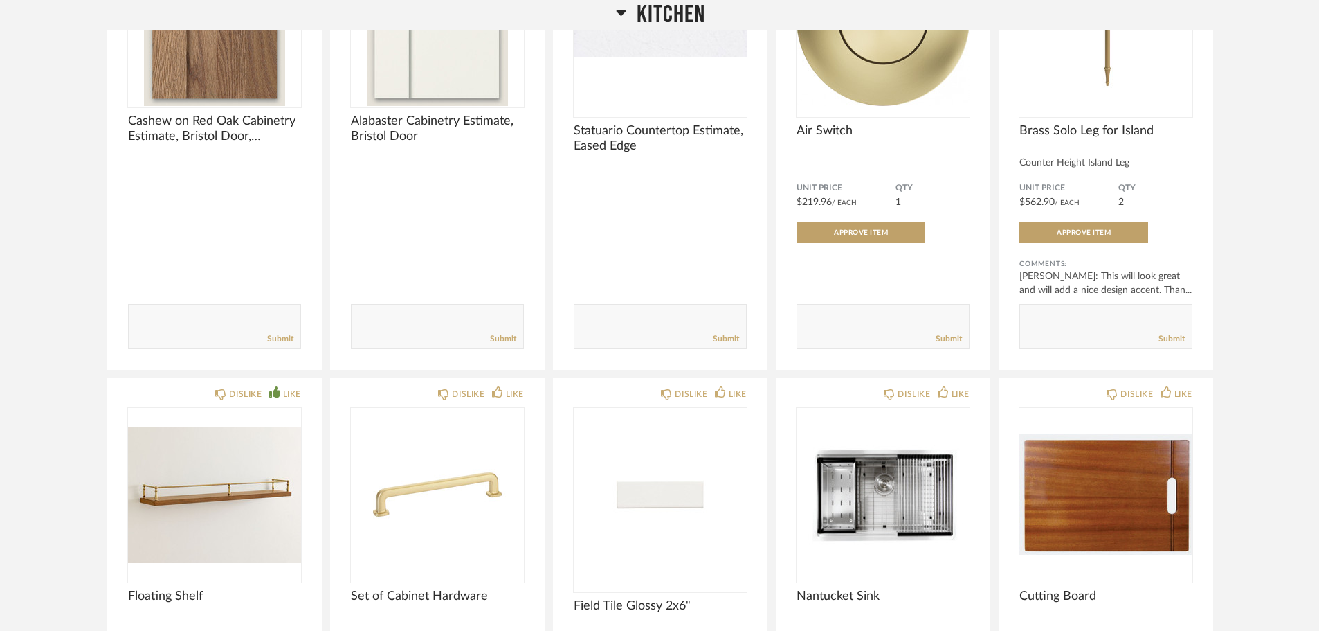
scroll to position [889, 0]
